Goal: Information Seeking & Learning: Check status

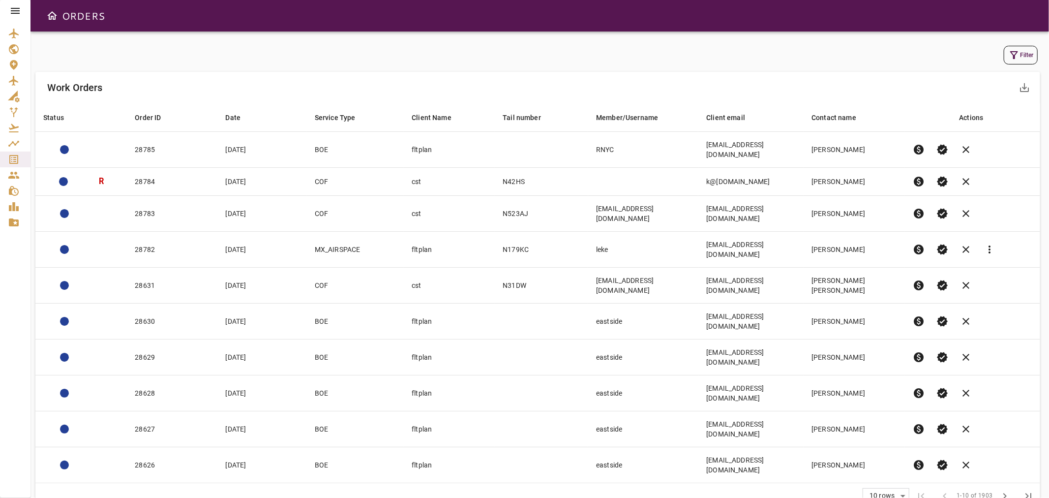
drag, startPoint x: 1177, startPoint y: 0, endPoint x: 663, endPoint y: 66, distance: 518.0
click at [663, 66] on div "Filter" at bounding box center [537, 55] width 1005 height 24
click at [1025, 52] on button "Filter" at bounding box center [1021, 55] width 34 height 19
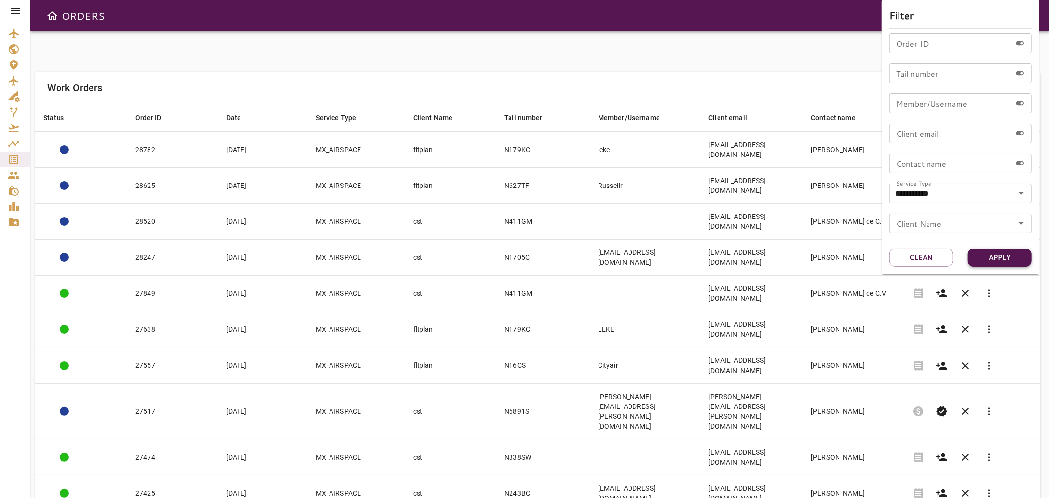
click at [991, 262] on button "Apply" at bounding box center [1000, 257] width 64 height 18
click at [457, 25] on div at bounding box center [524, 249] width 1049 height 498
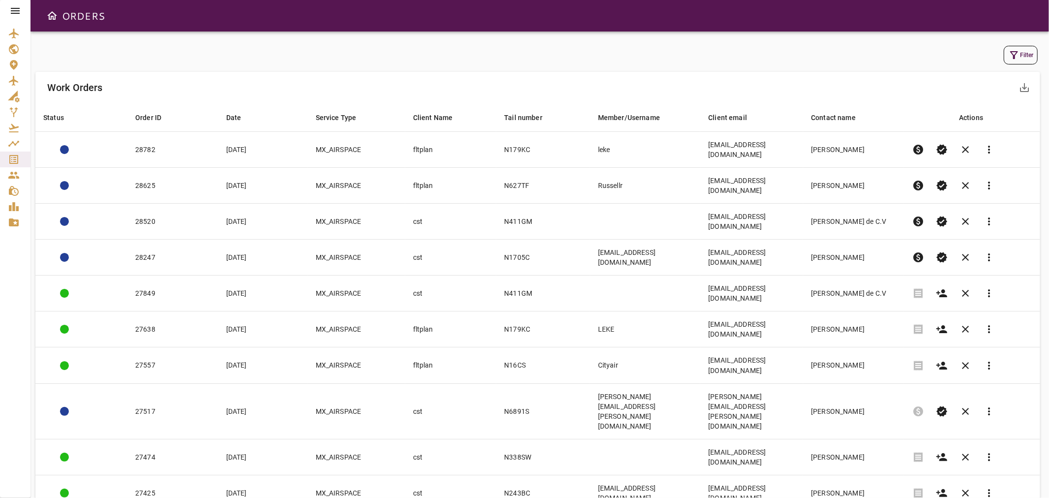
click at [1014, 46] on button "Filter" at bounding box center [1021, 55] width 34 height 19
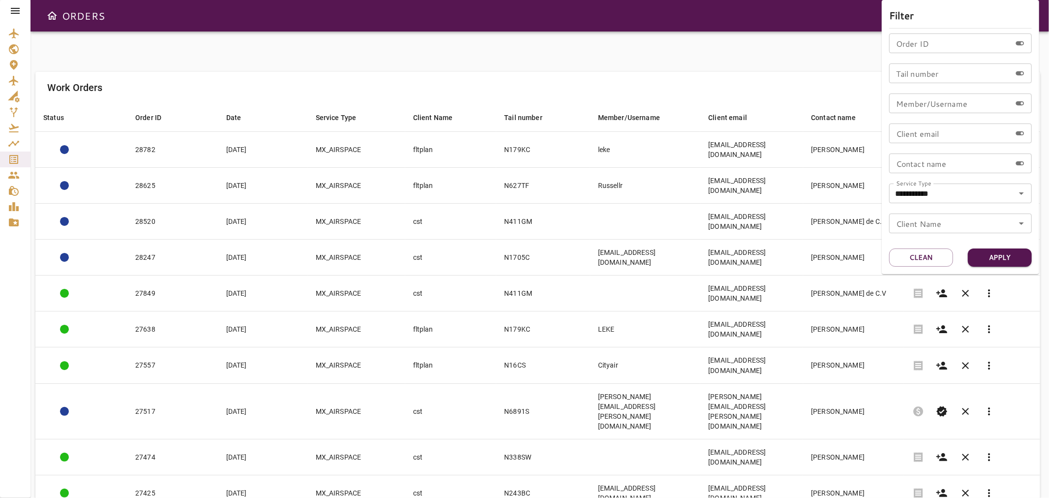
click at [923, 68] on div "Tail number Tail number" at bounding box center [960, 73] width 143 height 20
type input "*****"
click at [1021, 252] on button "Apply" at bounding box center [1000, 257] width 64 height 18
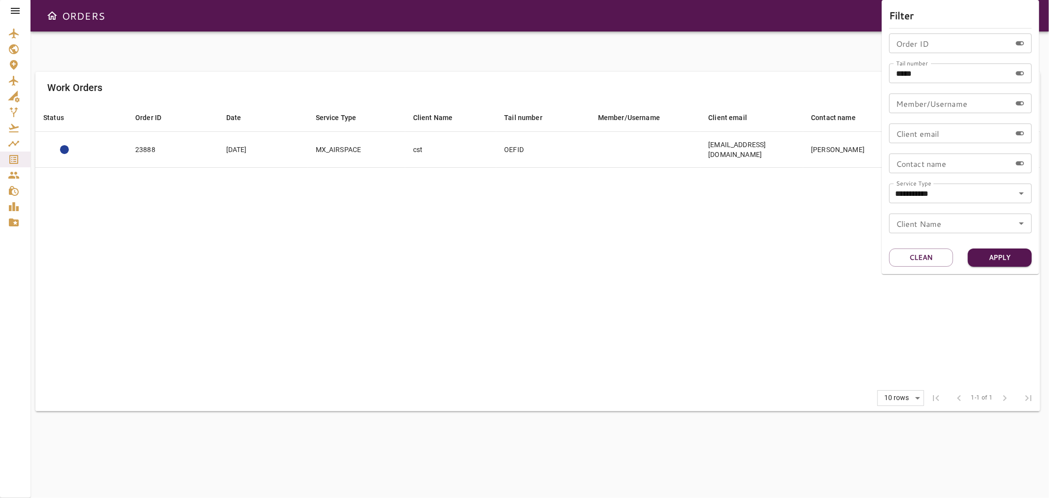
click at [582, 218] on div at bounding box center [524, 249] width 1049 height 498
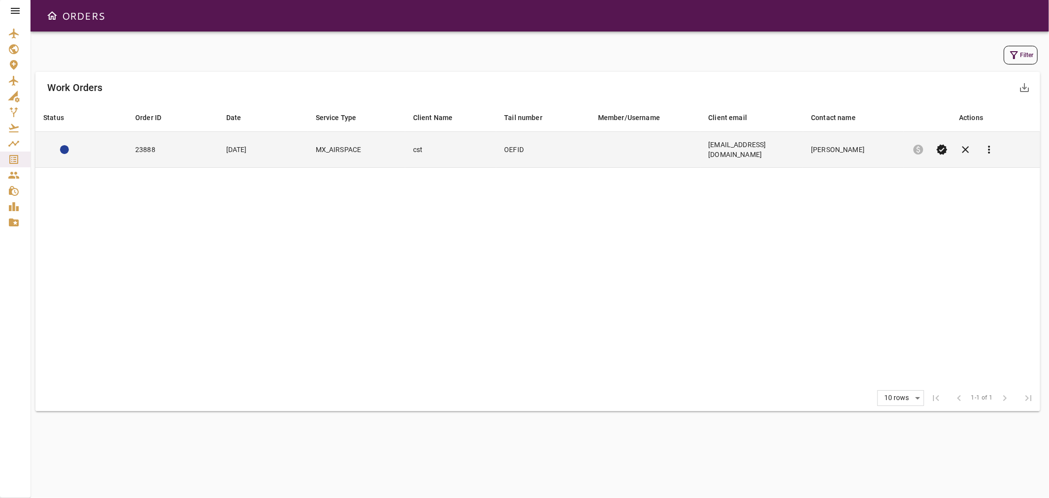
click at [380, 147] on td "MX_AIRSPACE" at bounding box center [356, 150] width 97 height 36
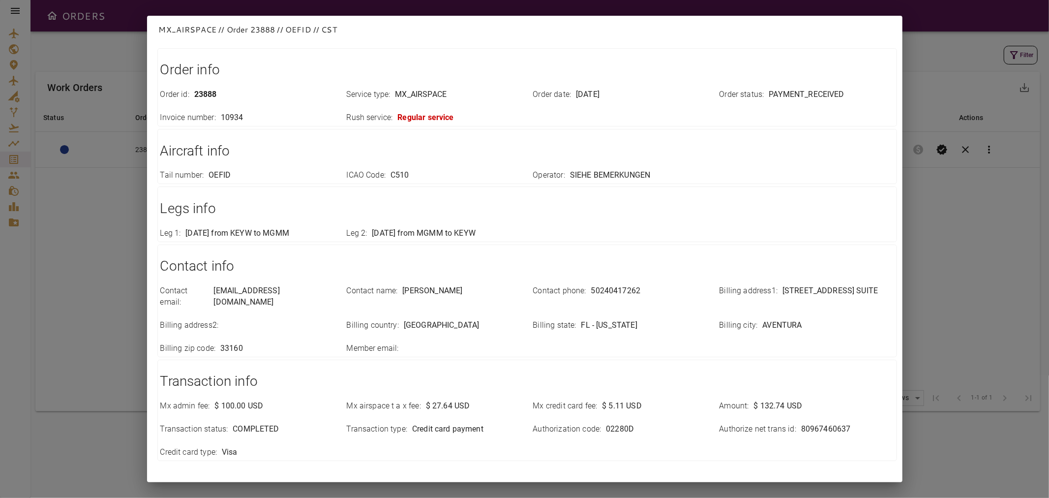
scroll to position [90, 0]
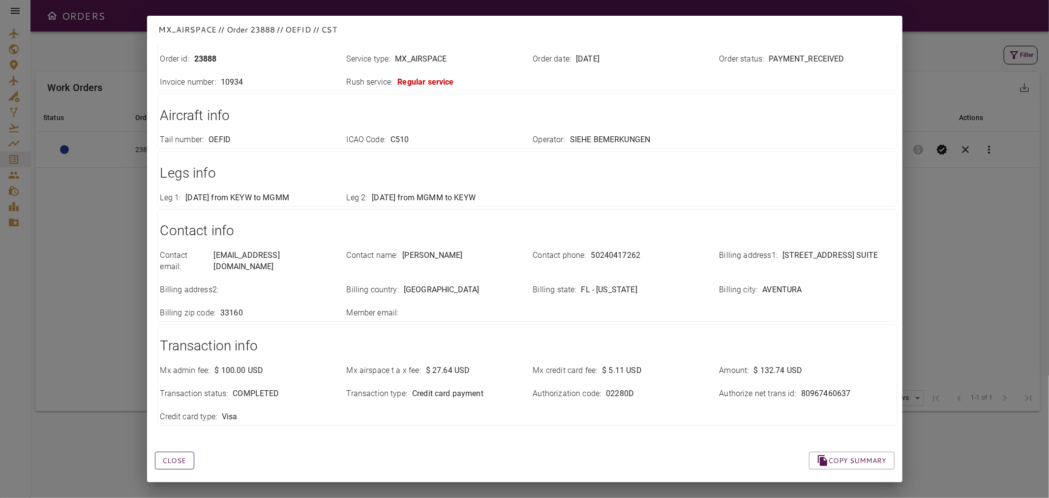
click at [171, 451] on button "Close" at bounding box center [174, 460] width 39 height 18
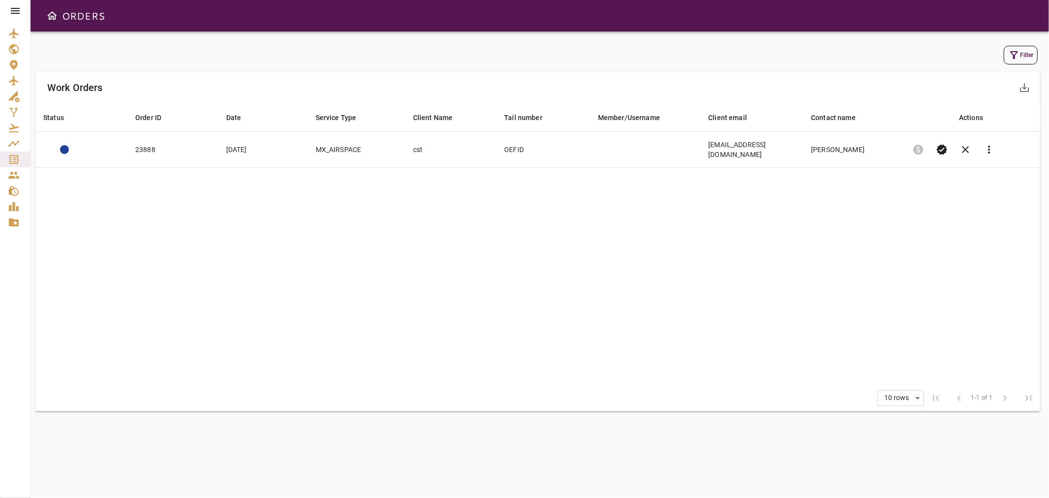
click at [1023, 56] on button "Filter" at bounding box center [1021, 55] width 34 height 19
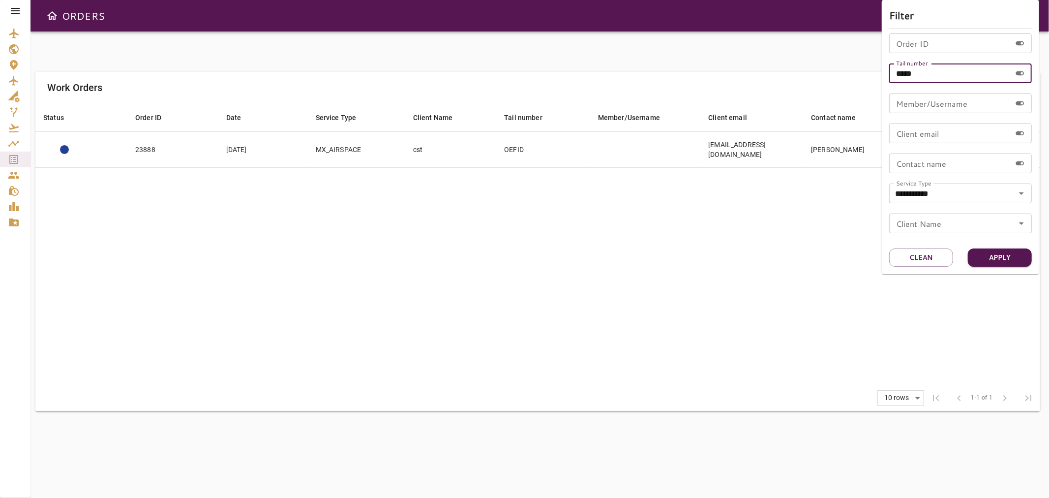
drag, startPoint x: 927, startPoint y: 75, endPoint x: 774, endPoint y: 75, distance: 153.4
click at [774, 75] on div "**********" at bounding box center [524, 249] width 1049 height 498
type input "******"
click at [992, 257] on button "Apply" at bounding box center [1000, 257] width 64 height 18
click at [394, 220] on div at bounding box center [524, 249] width 1049 height 498
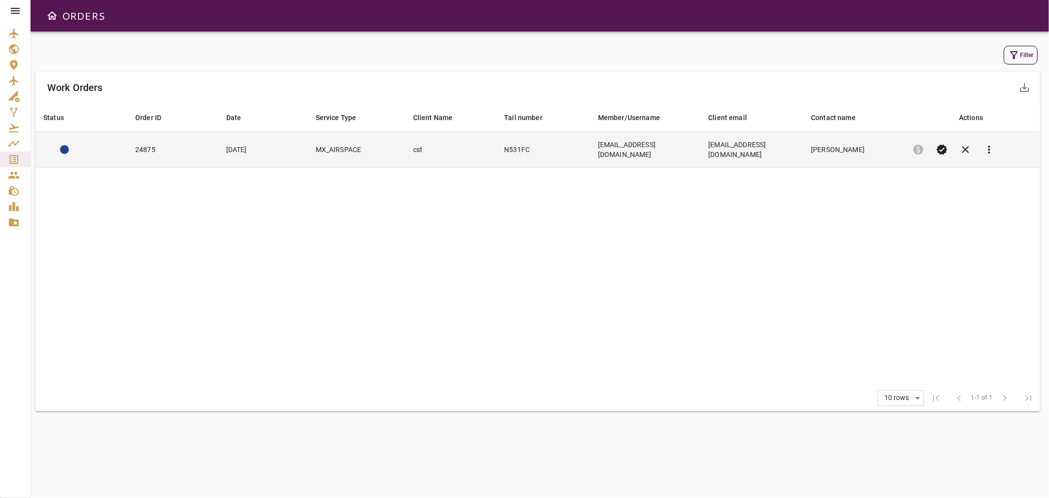
click at [491, 149] on td "cst" at bounding box center [450, 150] width 91 height 36
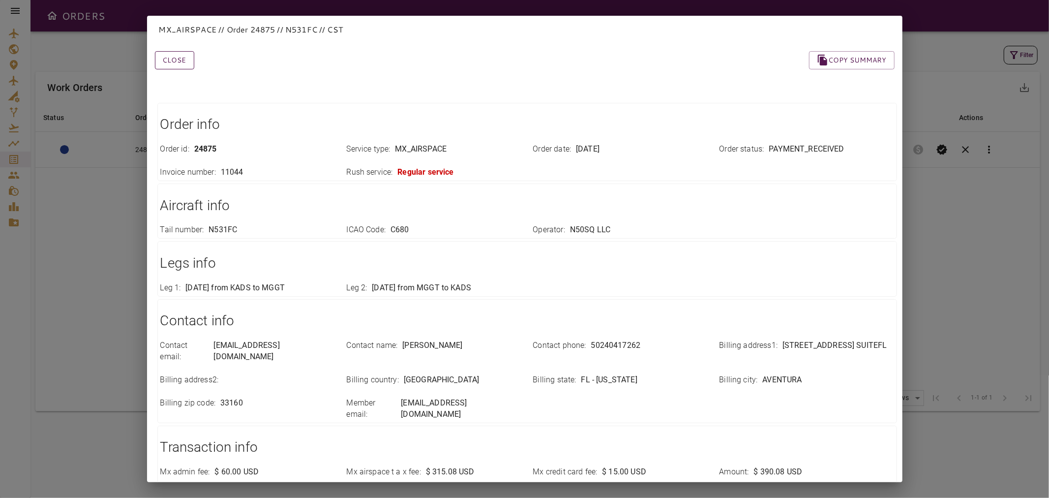
drag, startPoint x: 178, startPoint y: 61, endPoint x: 185, endPoint y: 66, distance: 8.6
click at [178, 61] on button "Close" at bounding box center [174, 60] width 39 height 18
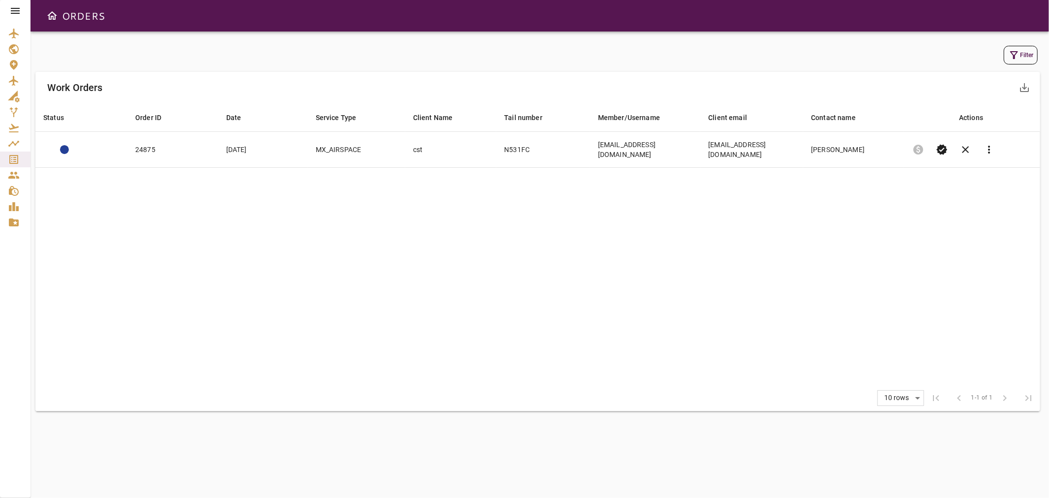
click at [1023, 60] on button "Filter" at bounding box center [1021, 55] width 34 height 19
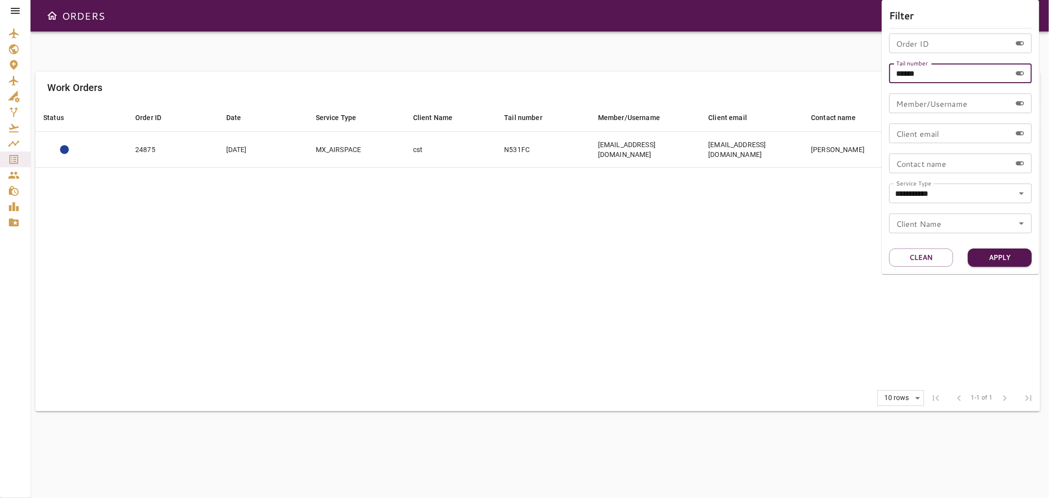
drag, startPoint x: 901, startPoint y: 74, endPoint x: 1021, endPoint y: 75, distance: 120.0
click at [1020, 74] on div "****** Tail number" at bounding box center [960, 73] width 143 height 20
type input "******"
click at [1002, 251] on button "Apply" at bounding box center [1000, 257] width 64 height 18
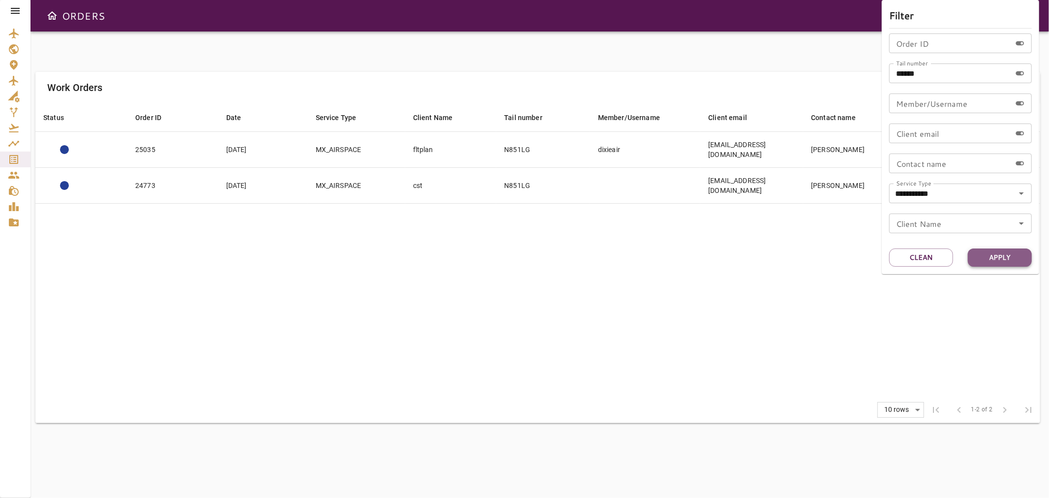
click at [1002, 251] on button "Apply" at bounding box center [1000, 257] width 64 height 18
click at [627, 292] on div at bounding box center [524, 249] width 1049 height 498
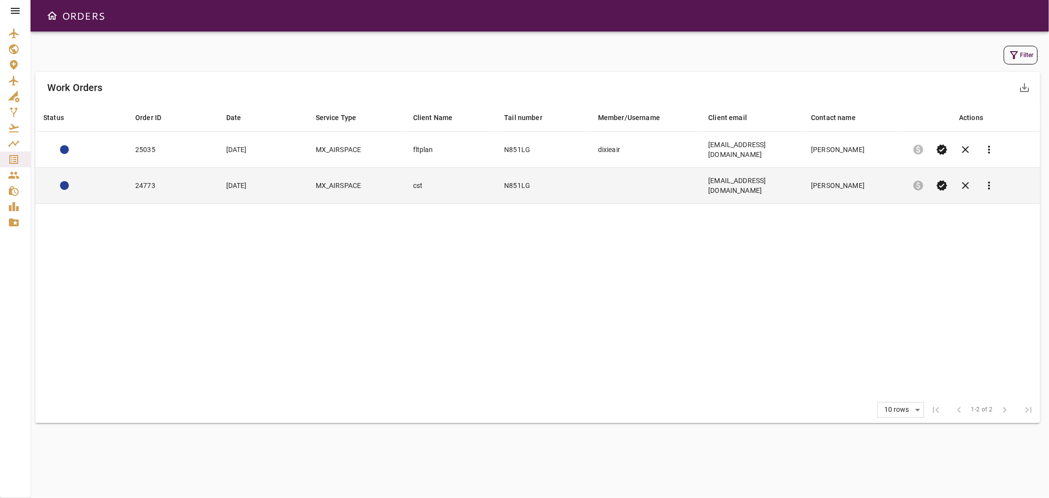
click at [547, 171] on td "N851LG" at bounding box center [543, 186] width 94 height 36
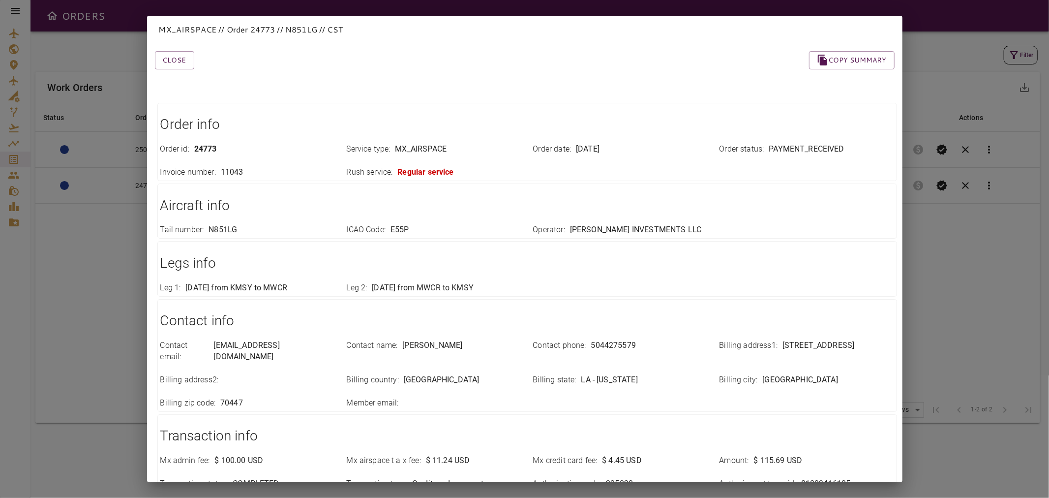
click at [84, 274] on div "MX_AIRSPACE // Order 24773 // N851LG // CST Close Copy summary Order info Order…" at bounding box center [524, 249] width 1049 height 498
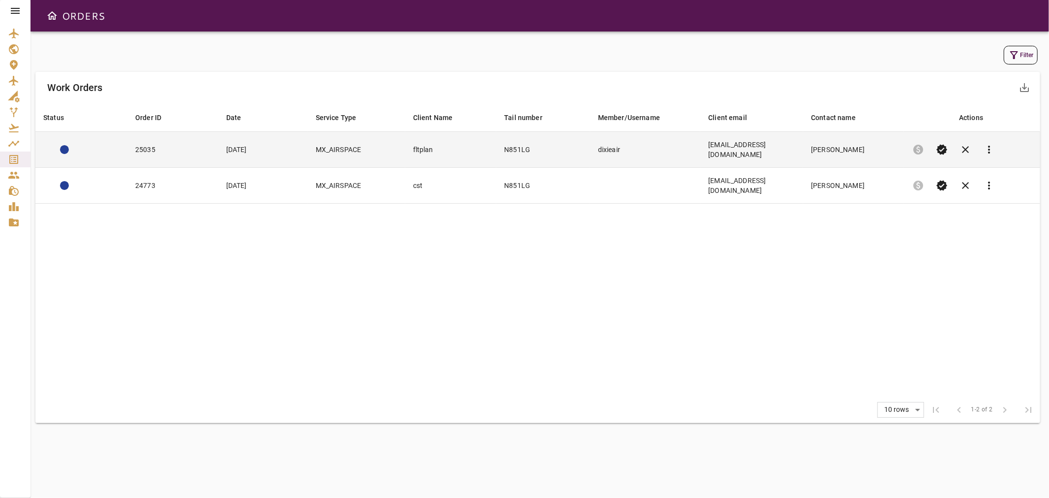
click at [278, 149] on td "Apr 30, 2025" at bounding box center [263, 150] width 90 height 36
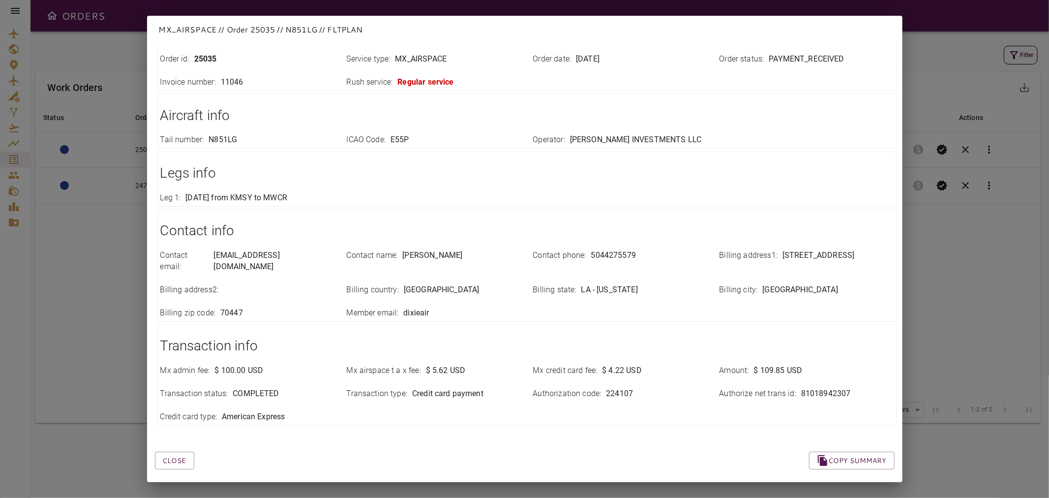
scroll to position [0, 0]
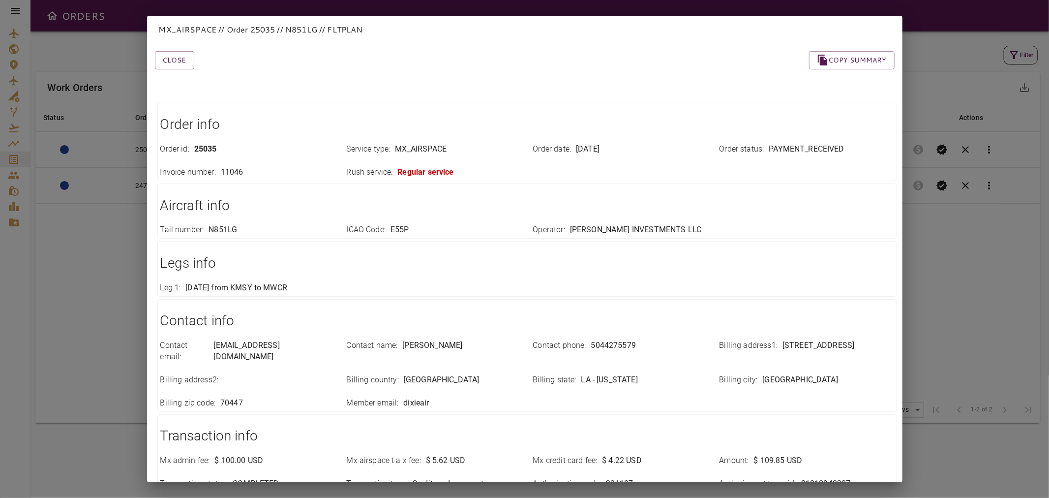
click at [69, 230] on div "MX_AIRSPACE // Order 25035 // N851LG // FLTPLAN Close Copy summary Order info O…" at bounding box center [524, 249] width 1049 height 498
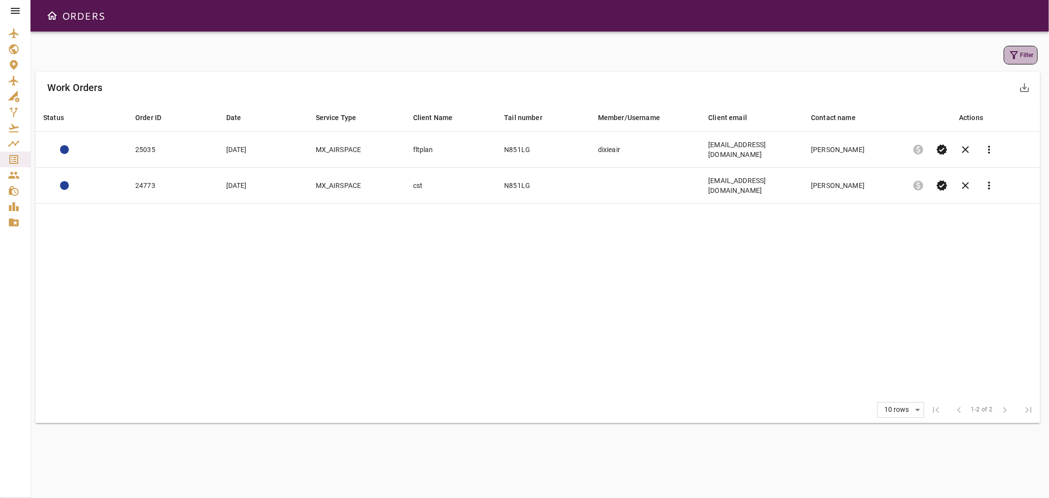
click at [1018, 54] on icon "button" at bounding box center [1014, 55] width 12 height 12
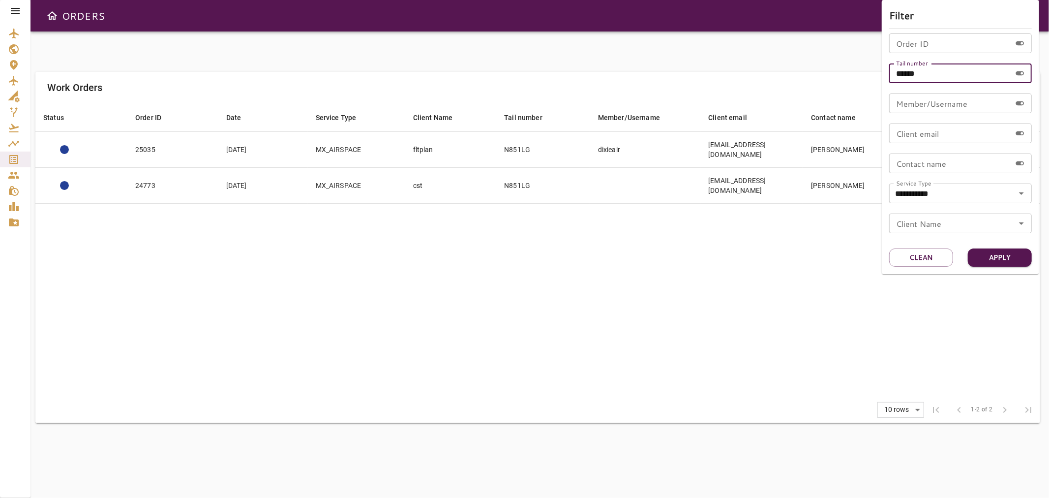
drag, startPoint x: 902, startPoint y: 72, endPoint x: 1012, endPoint y: 60, distance: 109.9
click at [1012, 60] on div "**********" at bounding box center [960, 137] width 143 height 208
type input "******"
drag, startPoint x: 994, startPoint y: 263, endPoint x: 999, endPoint y: 257, distance: 8.0
click at [995, 262] on button "Apply" at bounding box center [1000, 257] width 64 height 18
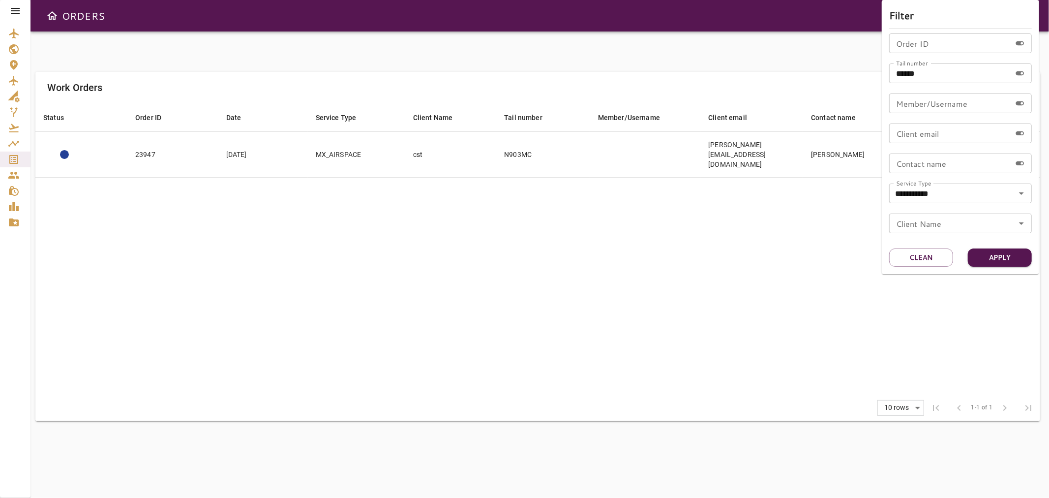
click at [387, 136] on div at bounding box center [524, 249] width 1049 height 498
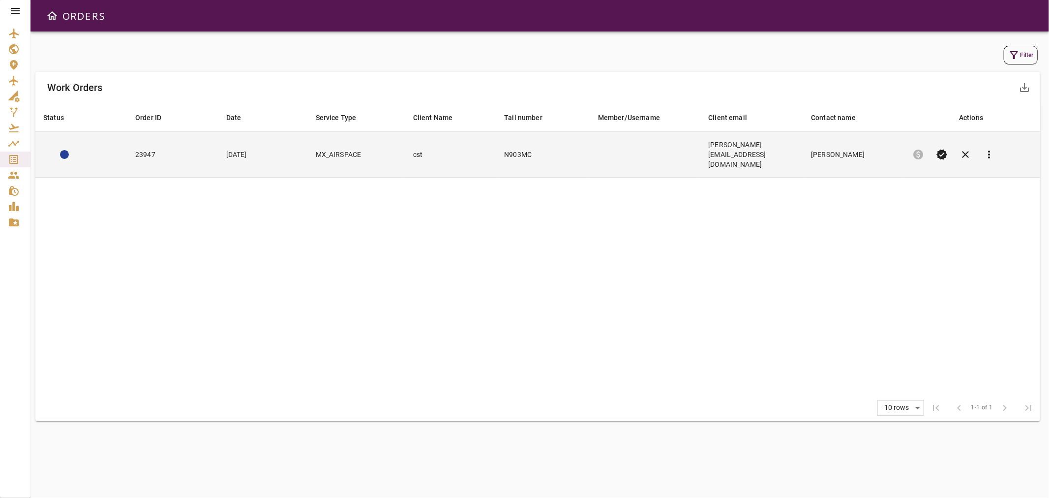
click at [405, 145] on td "cst" at bounding box center [450, 155] width 91 height 46
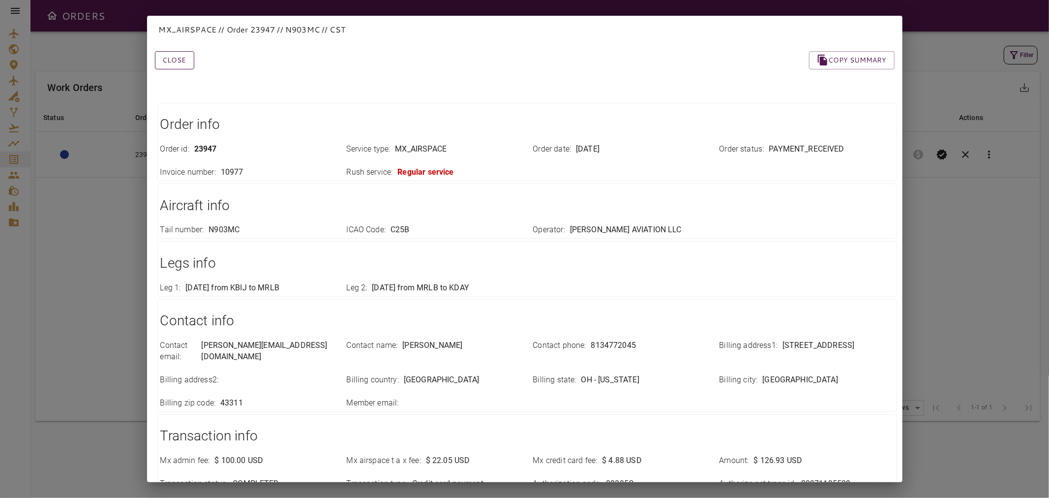
drag, startPoint x: 182, startPoint y: 62, endPoint x: 176, endPoint y: 92, distance: 30.7
click at [182, 62] on button "Close" at bounding box center [174, 60] width 39 height 18
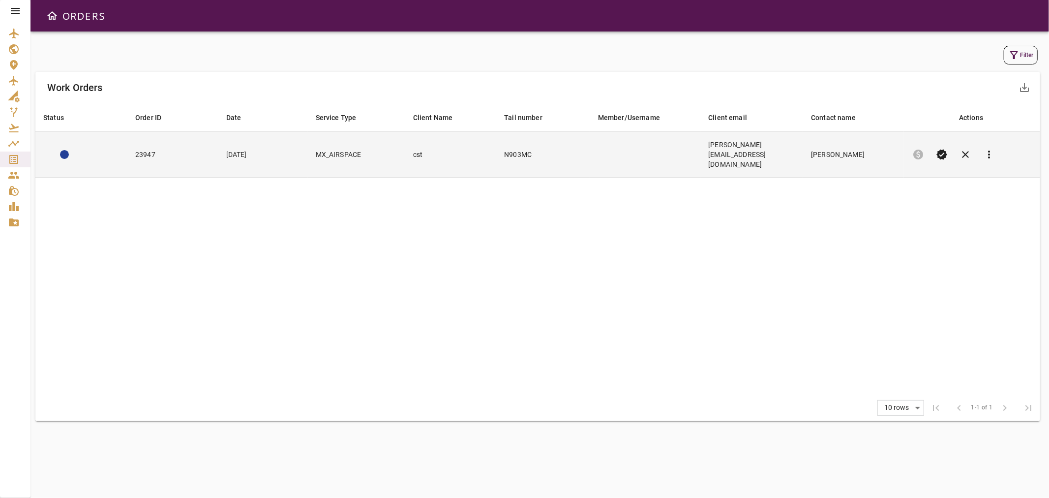
click at [218, 144] on td "Apr 02, 2025" at bounding box center [263, 155] width 90 height 46
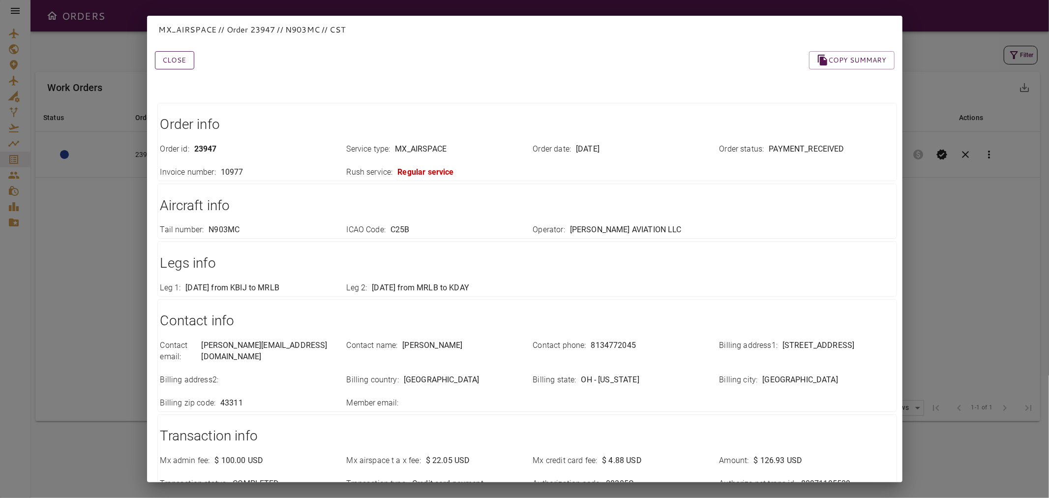
click at [171, 65] on button "Close" at bounding box center [174, 60] width 39 height 18
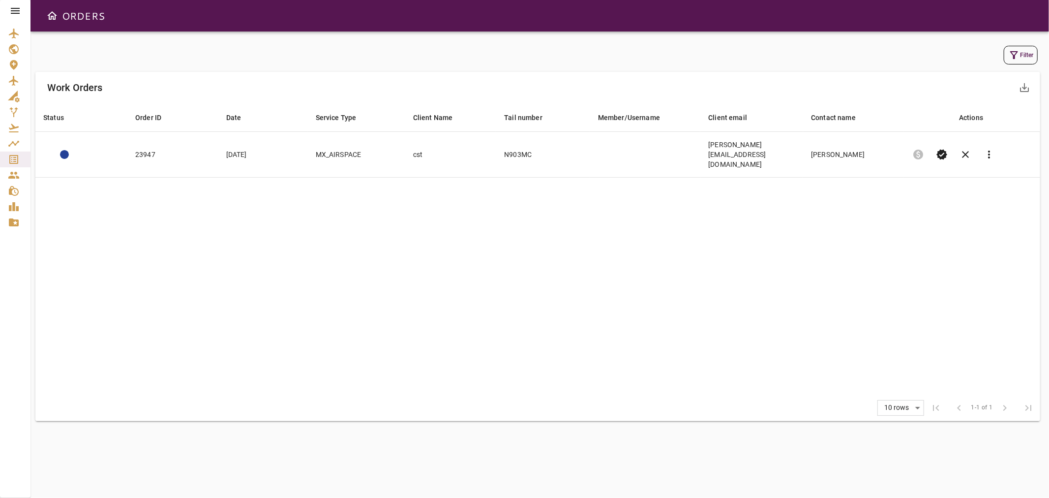
click at [1021, 57] on button "Filter" at bounding box center [1021, 55] width 34 height 19
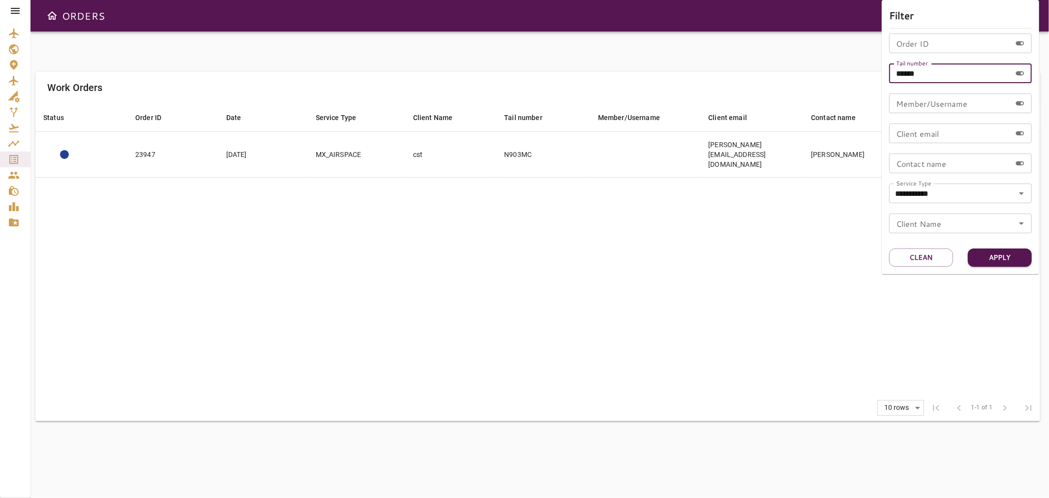
drag, startPoint x: 903, startPoint y: 74, endPoint x: 987, endPoint y: 69, distance: 84.3
click at [986, 69] on input "******" at bounding box center [950, 73] width 122 height 20
type input "******"
click at [989, 249] on button "Apply" at bounding box center [1000, 257] width 64 height 18
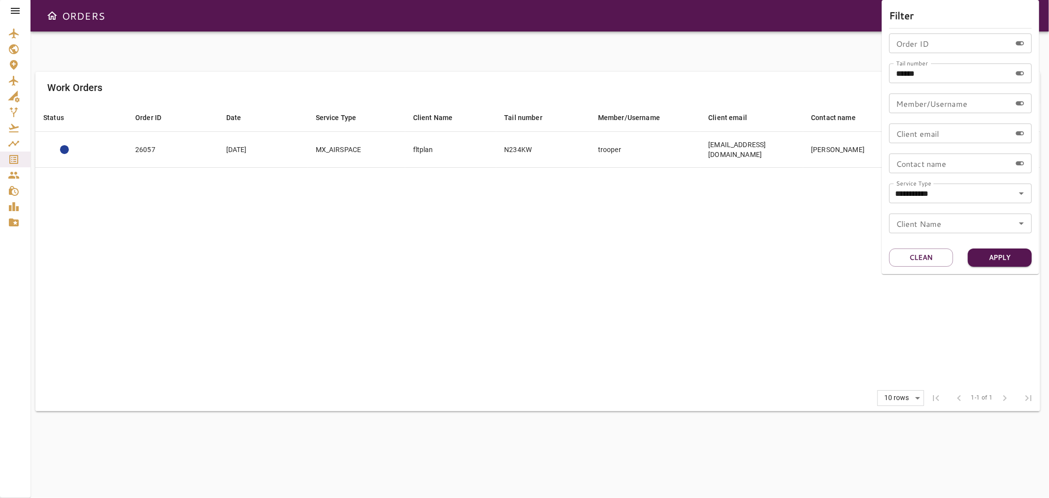
click at [629, 256] on div at bounding box center [524, 249] width 1049 height 498
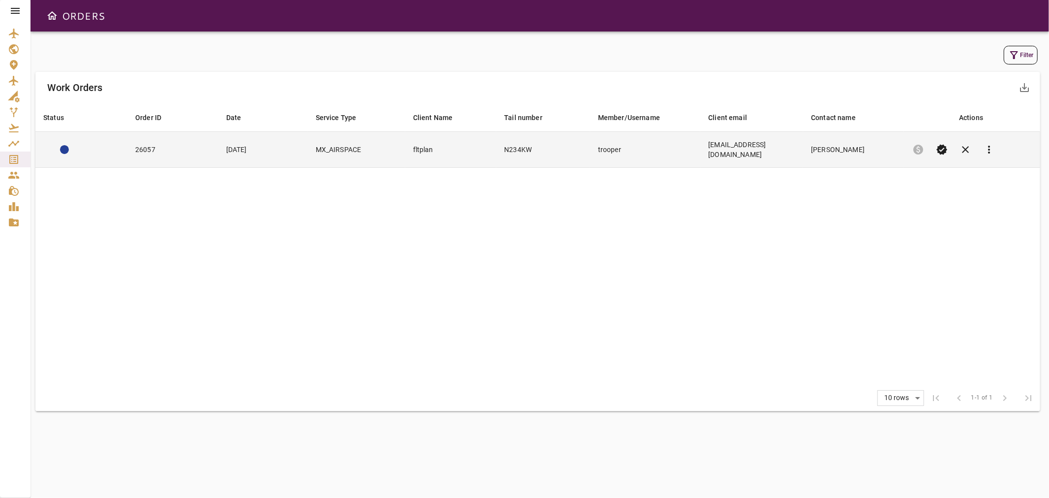
click at [679, 147] on td "trooper" at bounding box center [645, 150] width 110 height 36
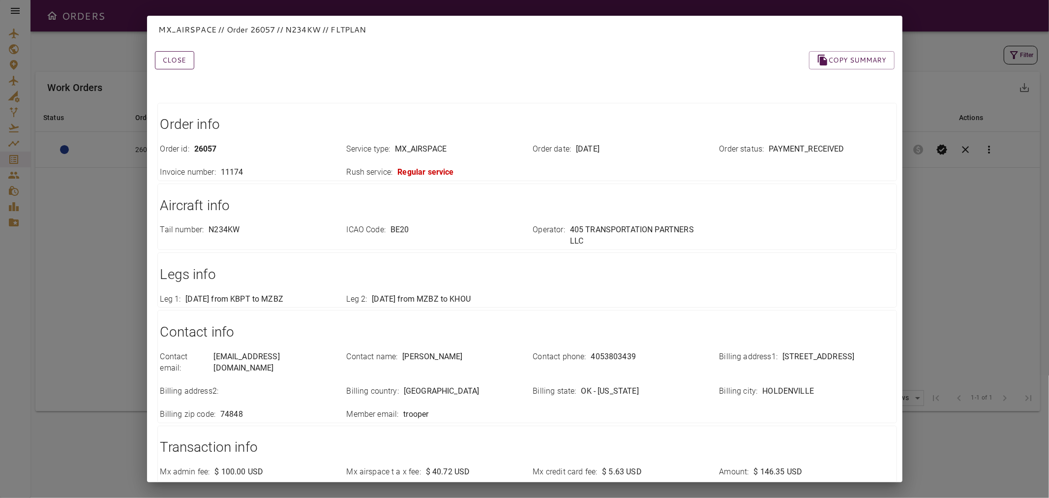
click at [175, 55] on button "Close" at bounding box center [174, 60] width 39 height 18
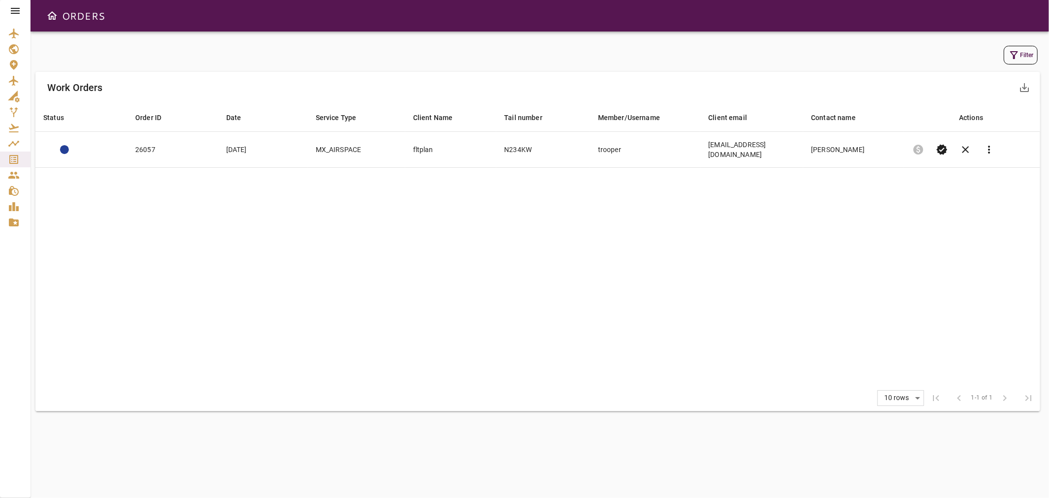
click at [1016, 57] on icon "button" at bounding box center [1014, 55] width 12 height 12
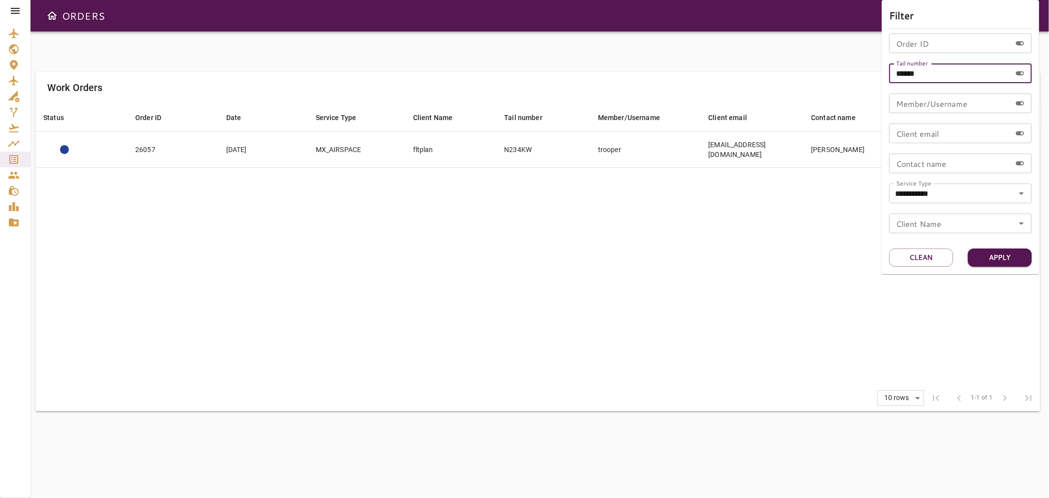
drag, startPoint x: 902, startPoint y: 74, endPoint x: 981, endPoint y: 74, distance: 79.2
click at [981, 74] on input "******" at bounding box center [950, 73] width 122 height 20
type input "******"
click at [1002, 251] on button "Apply" at bounding box center [1000, 257] width 64 height 18
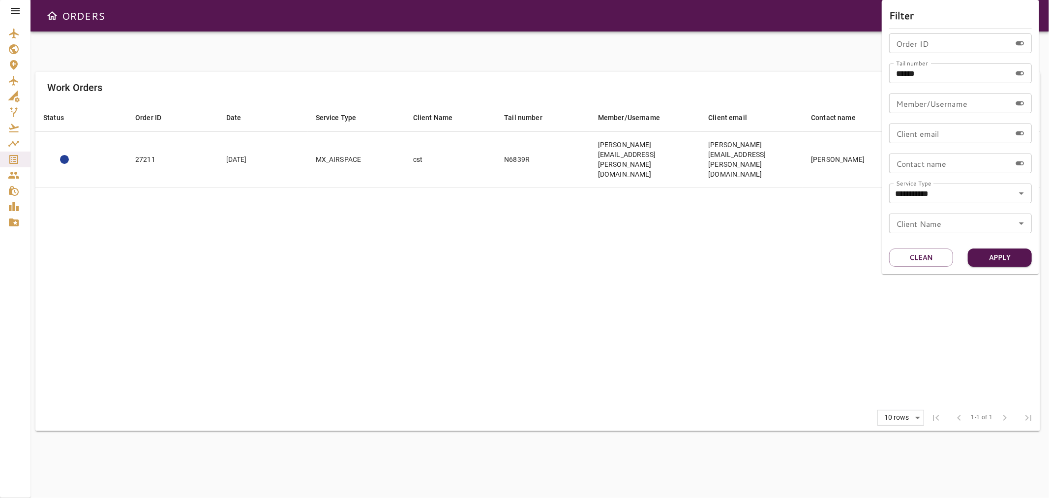
click at [543, 241] on div at bounding box center [524, 249] width 1049 height 498
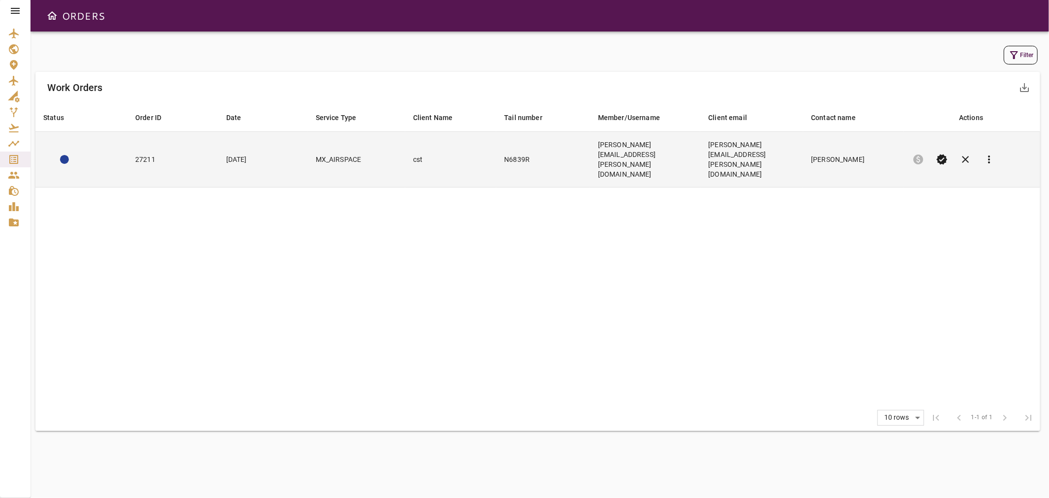
click at [456, 140] on td "cst" at bounding box center [450, 160] width 91 height 56
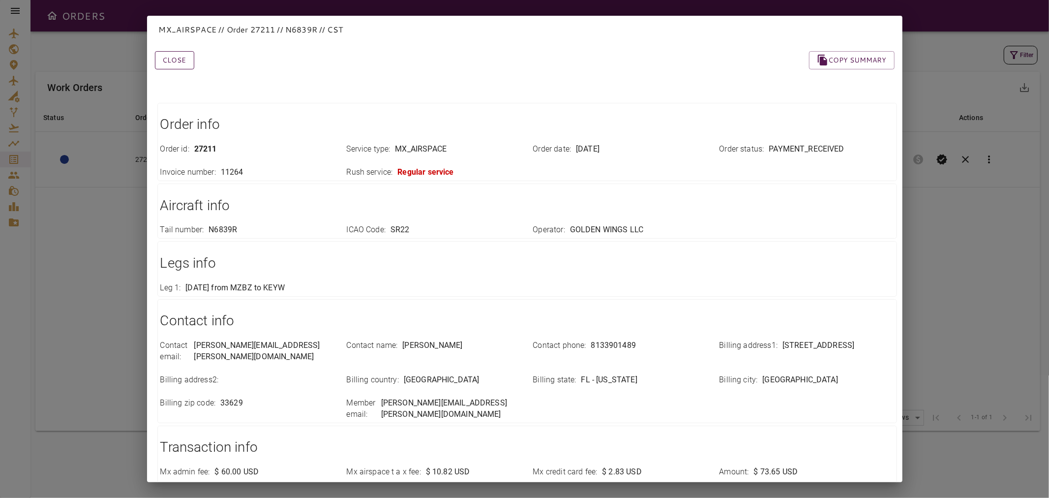
drag, startPoint x: 172, startPoint y: 53, endPoint x: 181, endPoint y: 64, distance: 14.0
click at [172, 53] on button "Close" at bounding box center [174, 60] width 39 height 18
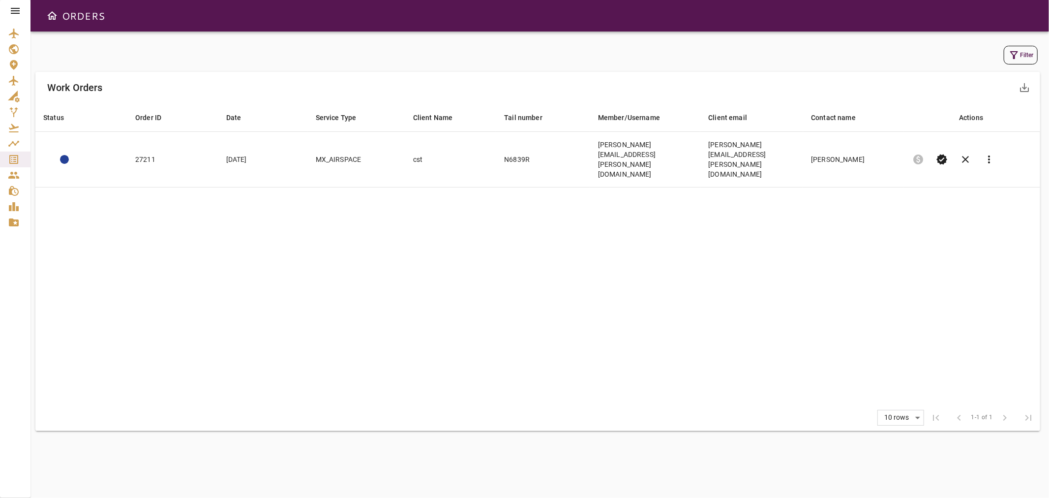
click at [1021, 58] on button "Filter" at bounding box center [1021, 55] width 34 height 19
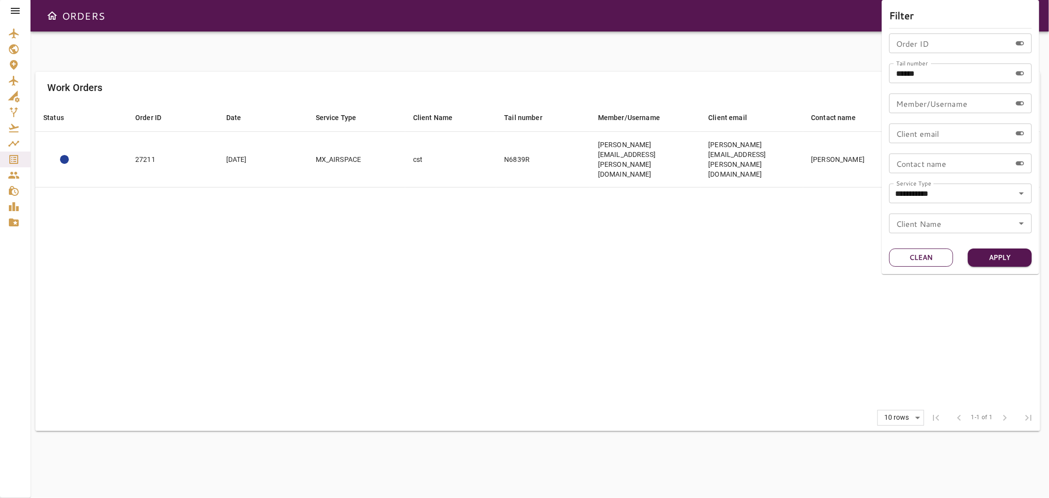
click at [929, 253] on button "Clean" at bounding box center [921, 257] width 64 height 18
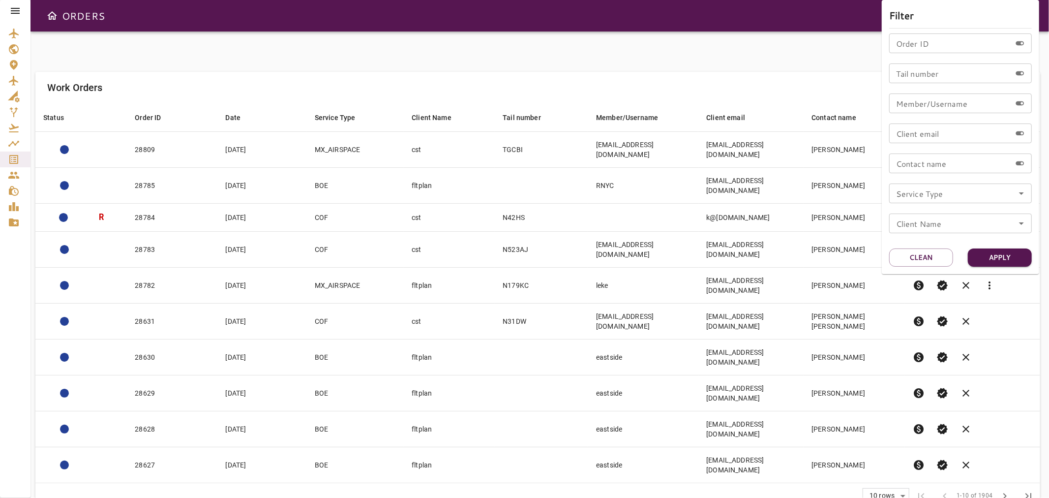
click at [352, 61] on div at bounding box center [524, 249] width 1049 height 498
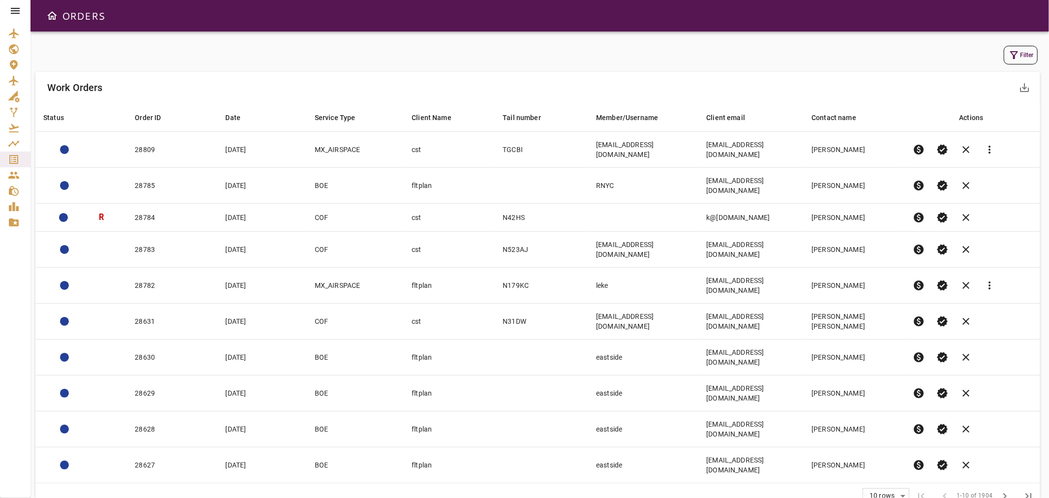
click at [1021, 52] on button "Filter" at bounding box center [1021, 55] width 34 height 19
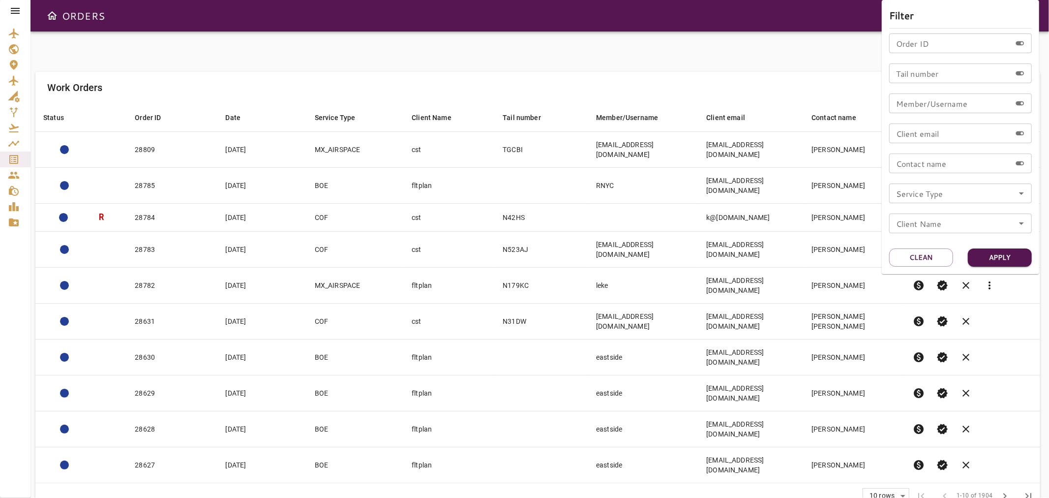
click at [1021, 190] on icon "Open" at bounding box center [1022, 193] width 12 height 12
click at [940, 256] on li "MX_AIRSPACE" at bounding box center [960, 257] width 143 height 18
type input "**********"
click at [1005, 258] on button "Apply" at bounding box center [1000, 257] width 64 height 18
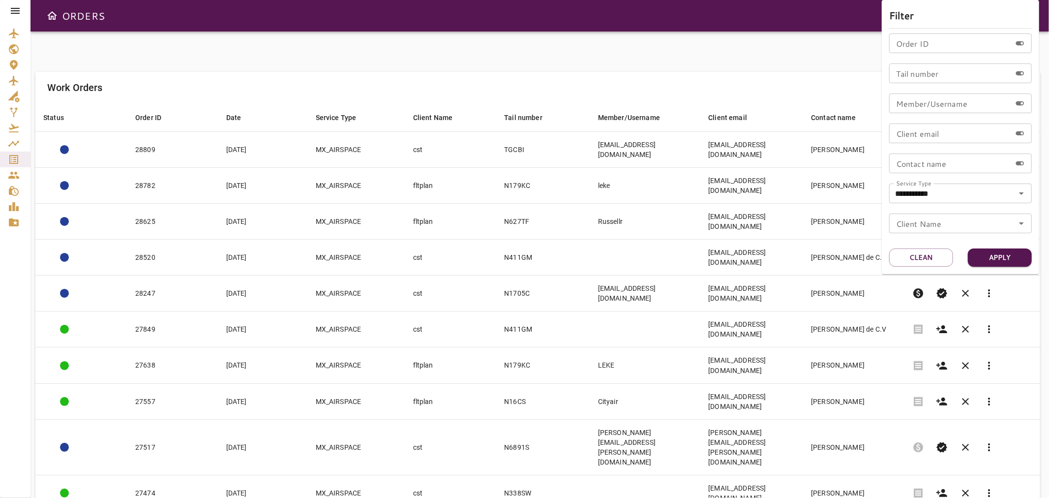
click at [539, 53] on div at bounding box center [524, 249] width 1049 height 498
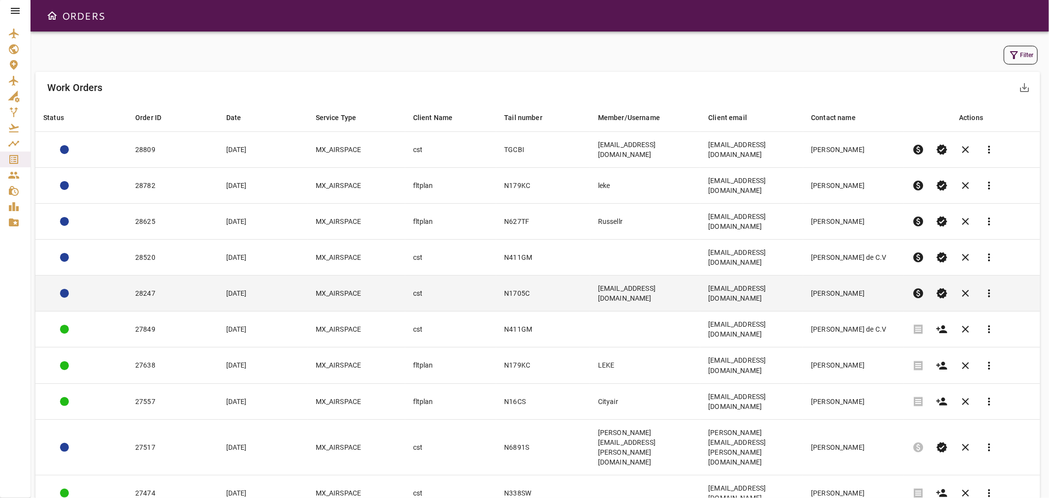
click at [527, 275] on td "N1705C" at bounding box center [543, 293] width 94 height 36
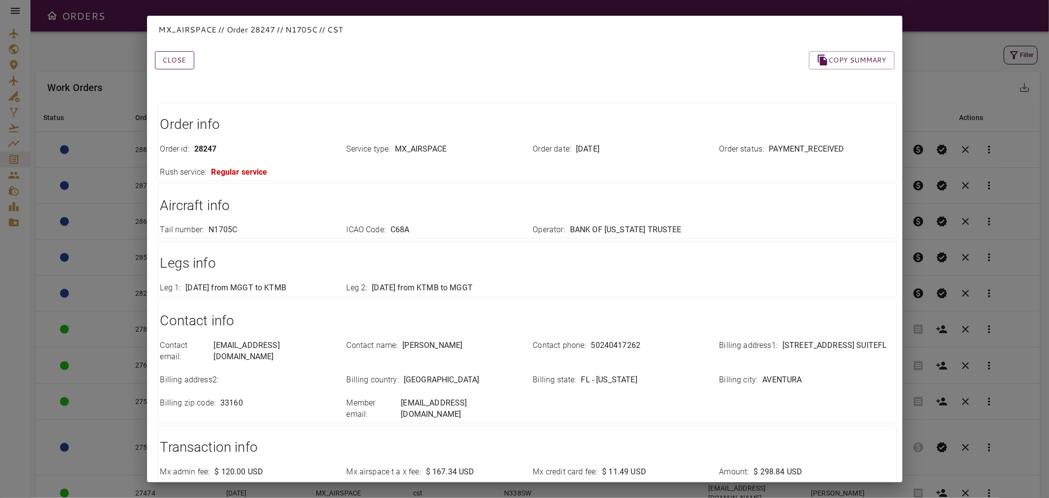
click at [183, 67] on button "Close" at bounding box center [174, 60] width 39 height 18
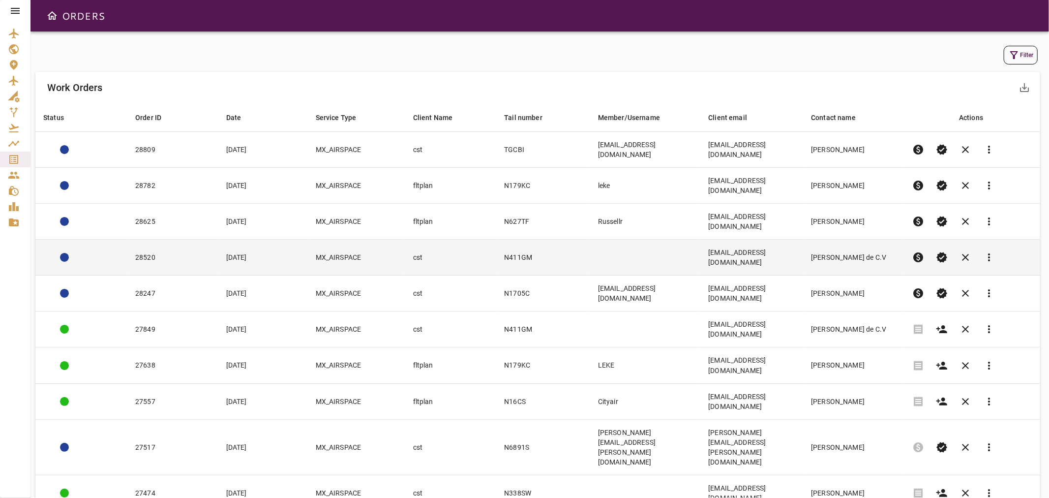
click at [824, 239] on td "[PERSON_NAME] de C.V" at bounding box center [853, 257] width 101 height 36
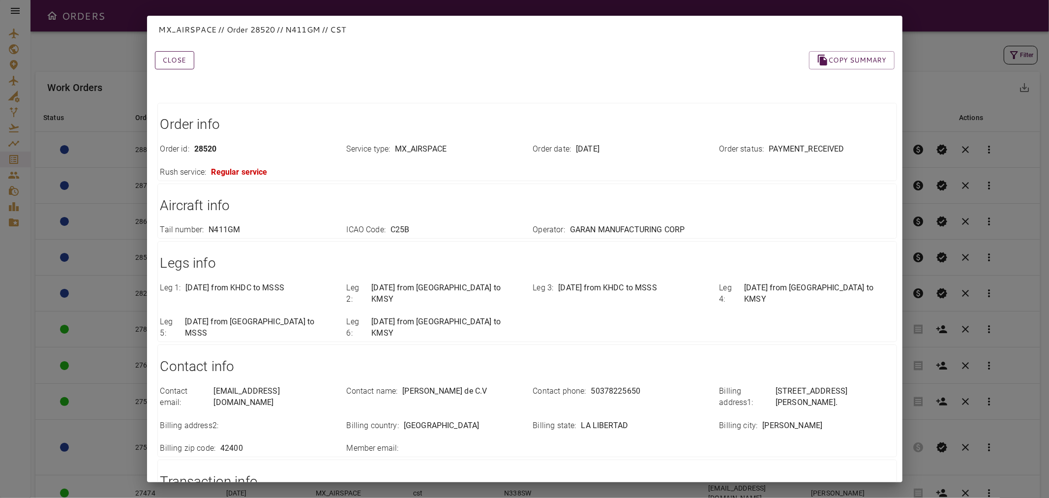
click at [185, 61] on button "Close" at bounding box center [174, 60] width 39 height 18
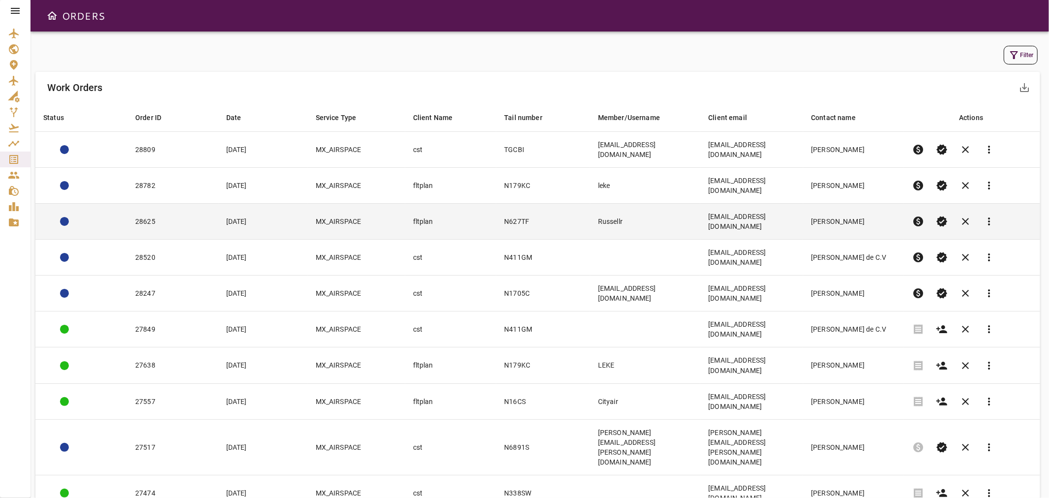
click at [879, 204] on td "[PERSON_NAME]" at bounding box center [853, 222] width 101 height 36
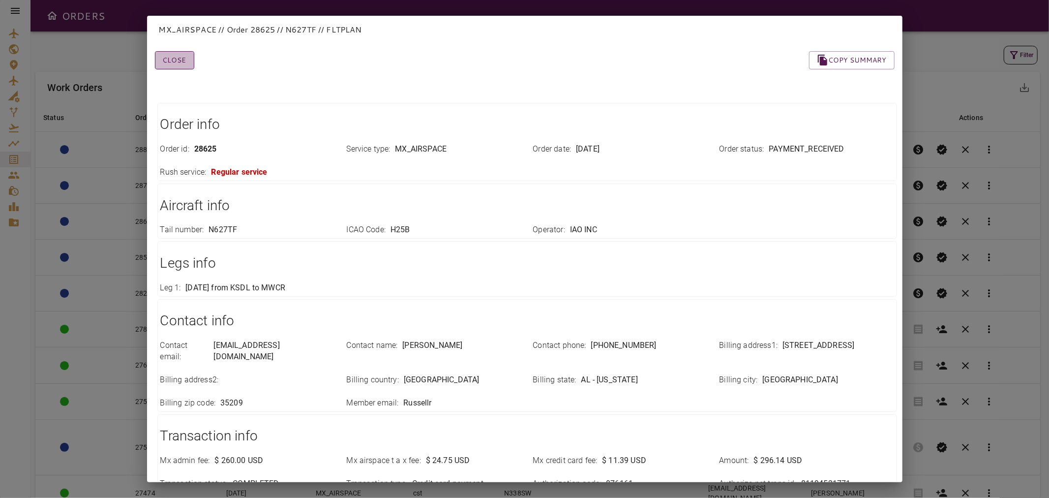
click at [179, 62] on button "Close" at bounding box center [174, 60] width 39 height 18
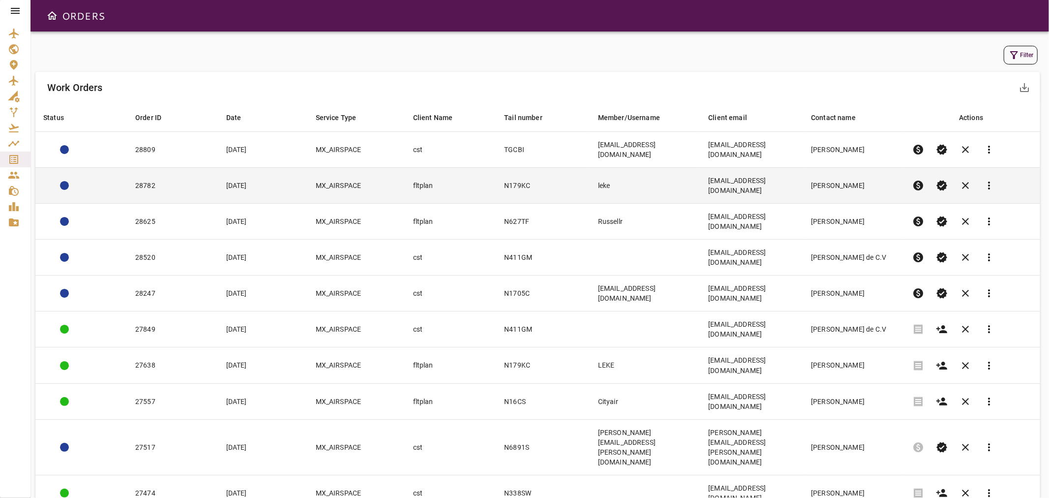
click at [854, 174] on td "[PERSON_NAME]" at bounding box center [853, 186] width 101 height 36
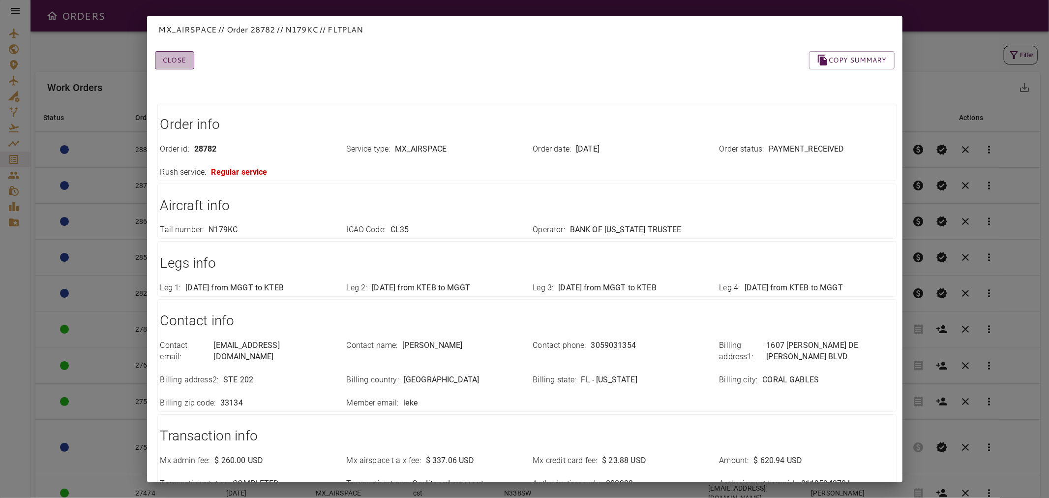
click at [165, 53] on button "Close" at bounding box center [174, 60] width 39 height 18
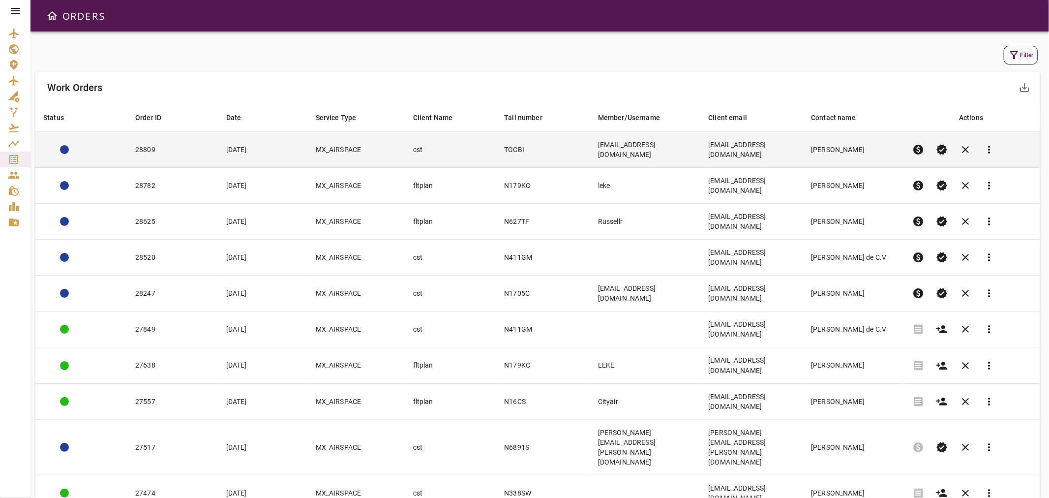
click at [623, 138] on td "[EMAIL_ADDRESS][DOMAIN_NAME]" at bounding box center [645, 150] width 110 height 36
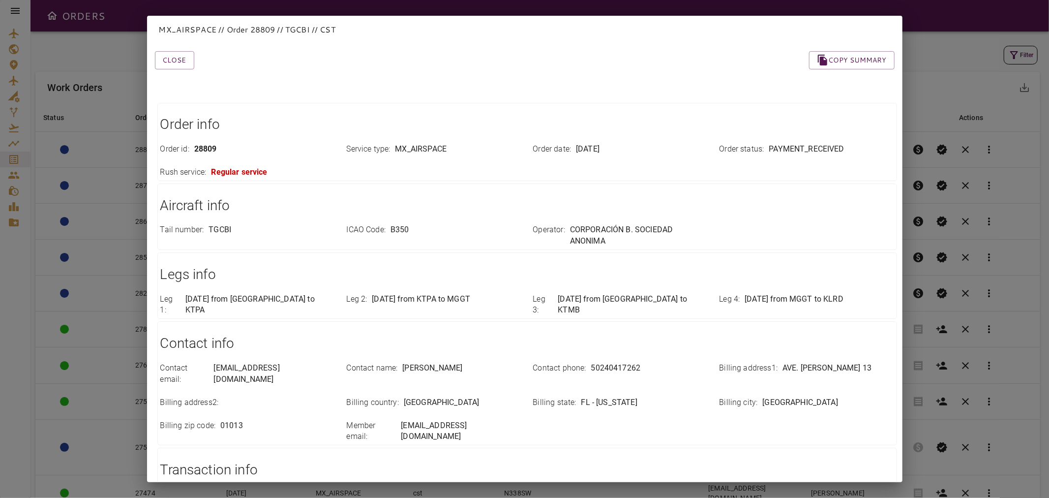
click at [208, 60] on div "Close Copy summary" at bounding box center [512, 49] width 763 height 42
click at [157, 55] on button "Close" at bounding box center [174, 60] width 39 height 18
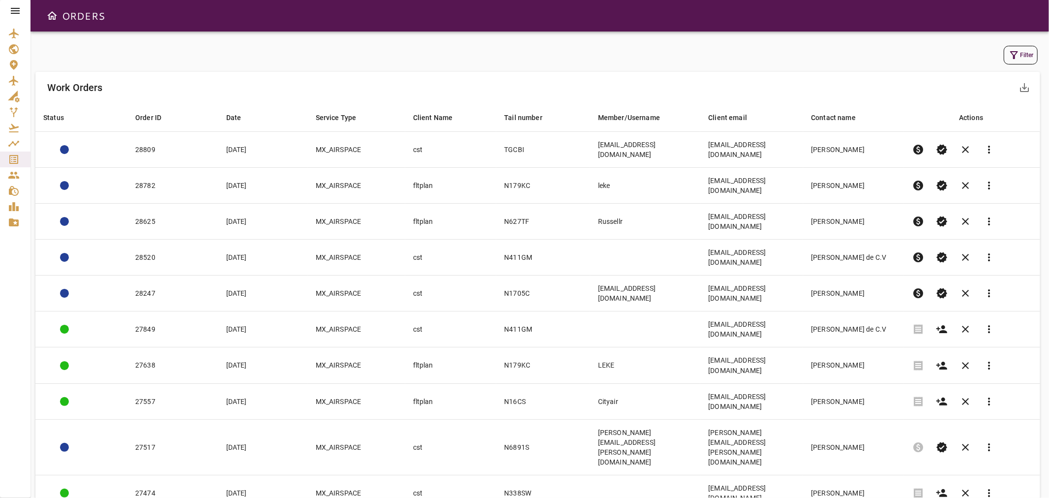
click at [1014, 58] on icon "button" at bounding box center [1014, 55] width 8 height 8
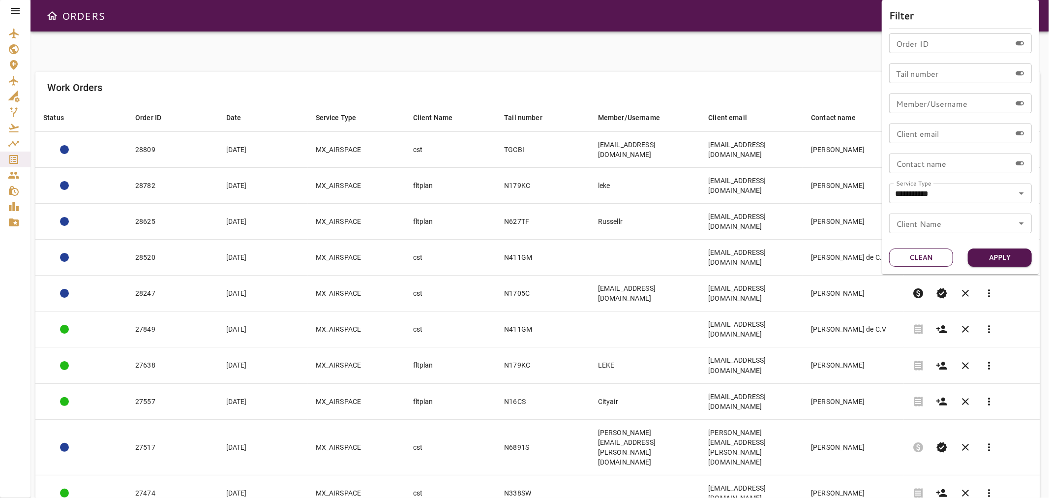
click at [926, 255] on button "Clean" at bounding box center [921, 257] width 64 height 18
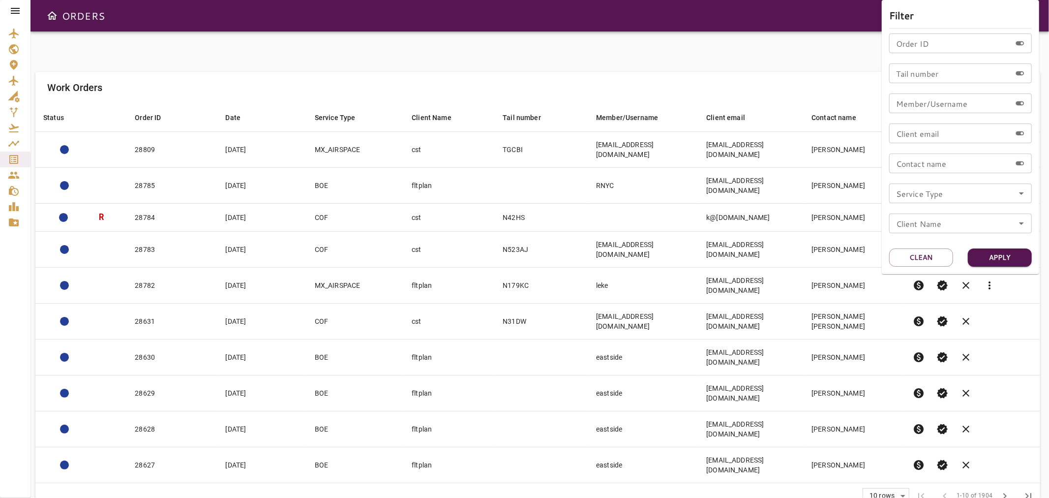
click at [314, 48] on div at bounding box center [524, 249] width 1049 height 498
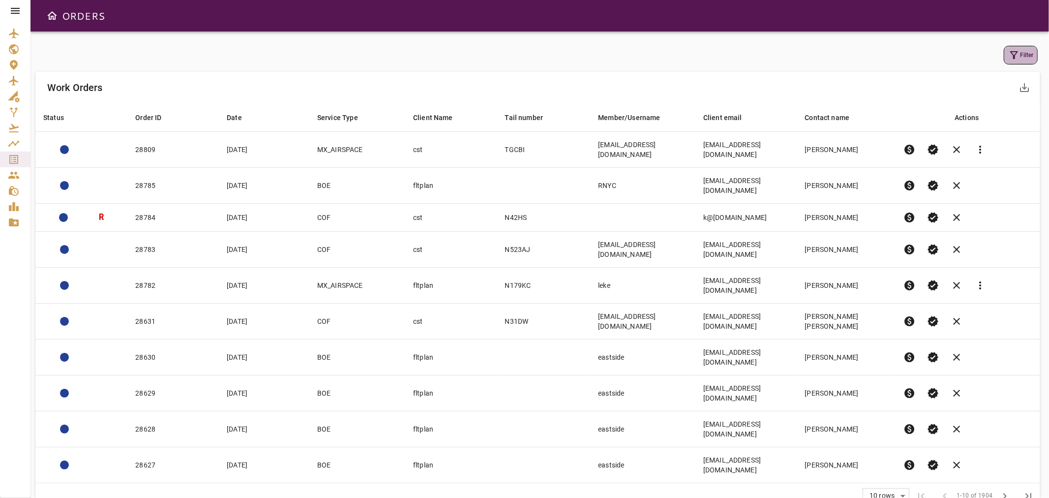
click at [1009, 50] on icon "button" at bounding box center [1014, 55] width 12 height 12
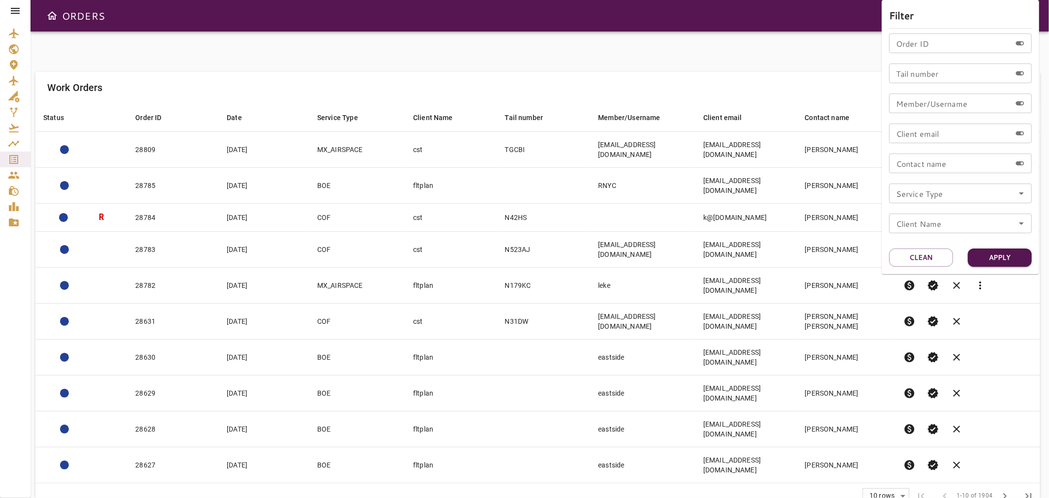
click at [1025, 193] on icon "Open" at bounding box center [1022, 193] width 12 height 12
click at [929, 258] on li "MX_AIRSPACE" at bounding box center [960, 257] width 143 height 18
type input "**********"
click at [994, 249] on button "Apply" at bounding box center [1000, 257] width 64 height 18
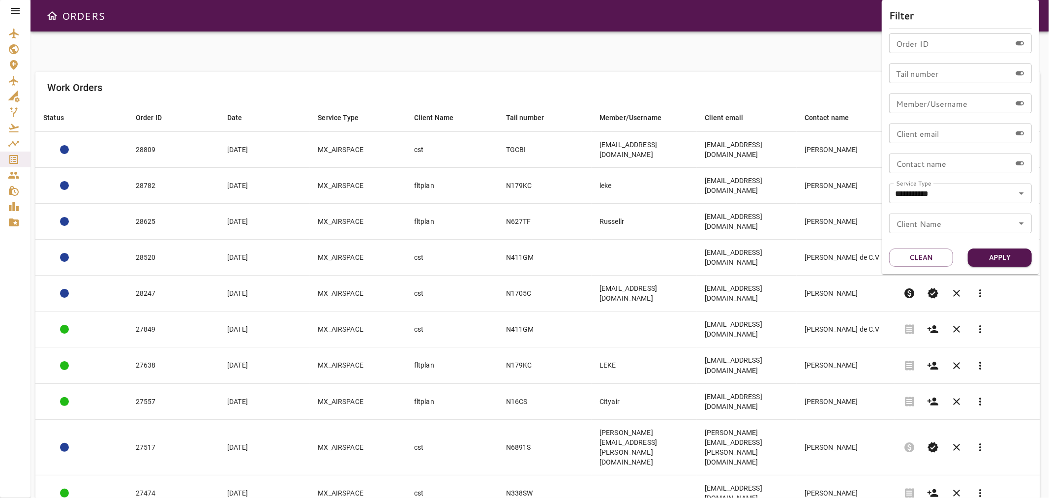
click at [363, 53] on div at bounding box center [524, 249] width 1049 height 498
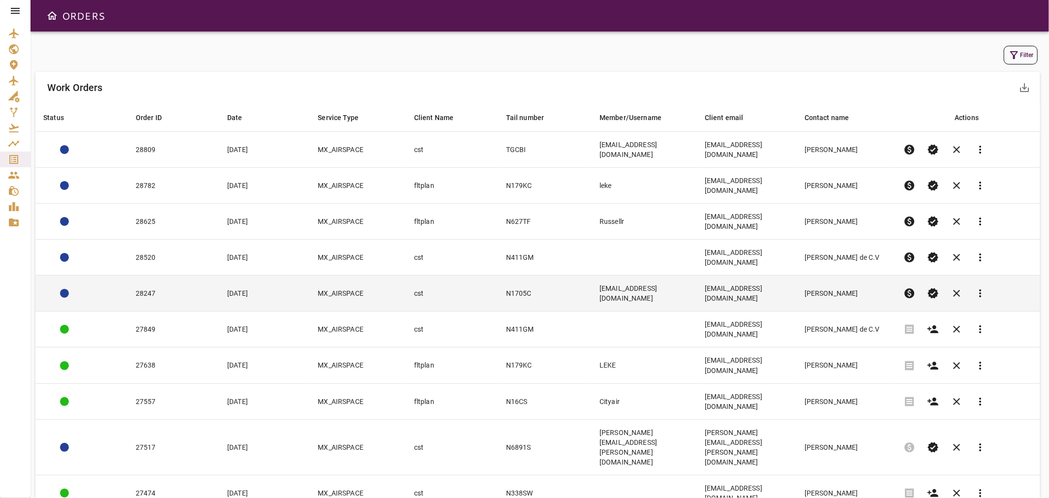
click at [790, 275] on td "[EMAIL_ADDRESS][DOMAIN_NAME]" at bounding box center [747, 293] width 100 height 36
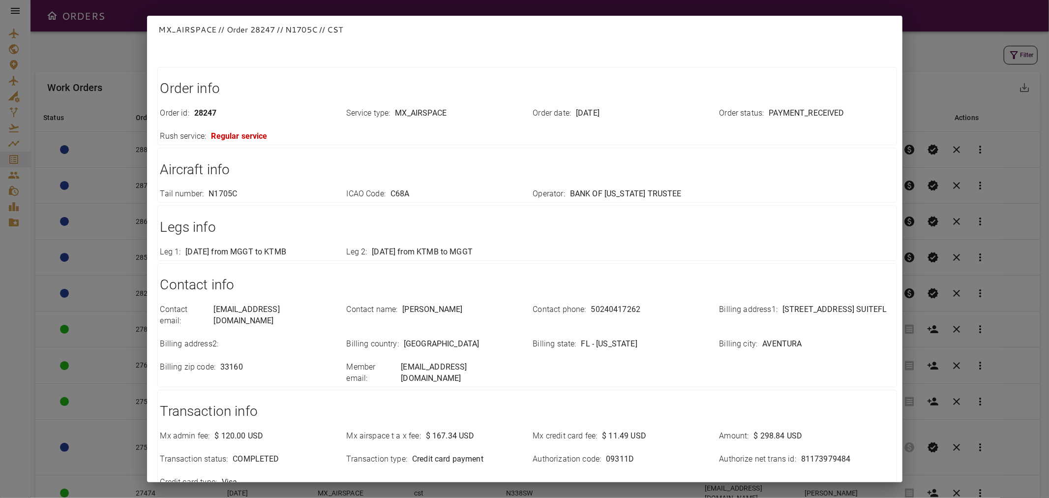
scroll to position [101, 0]
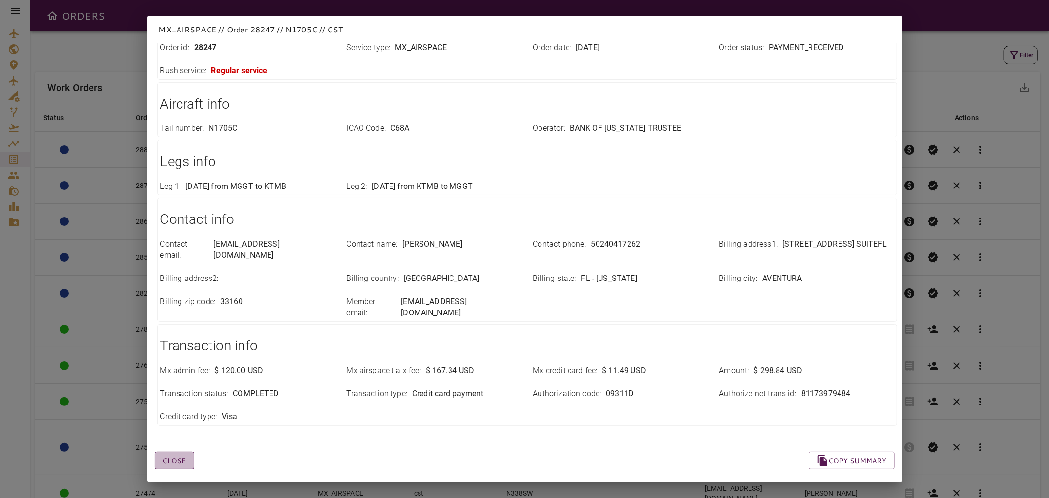
click at [174, 451] on button "Close" at bounding box center [174, 460] width 39 height 18
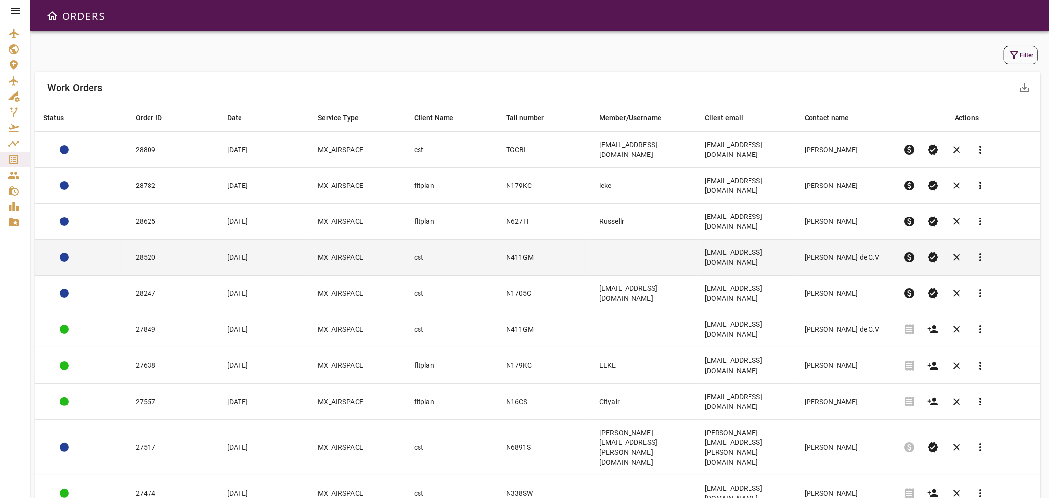
click at [169, 239] on td "28520" at bounding box center [173, 257] width 91 height 36
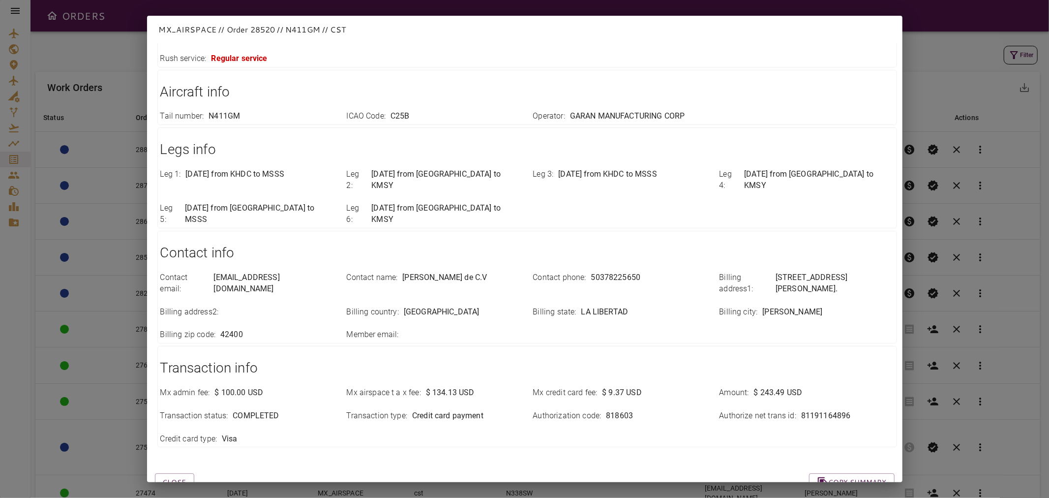
scroll to position [124, 0]
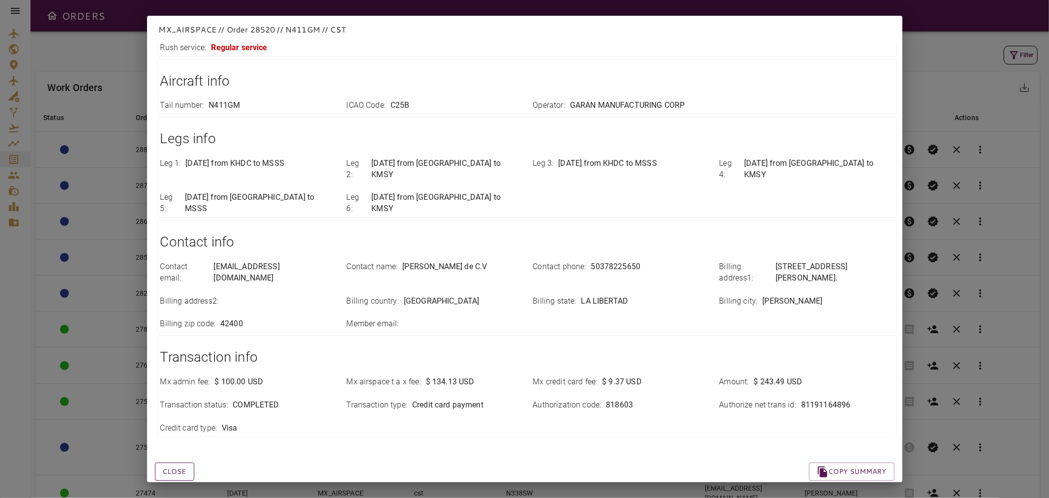
click at [182, 462] on button "Close" at bounding box center [174, 471] width 39 height 18
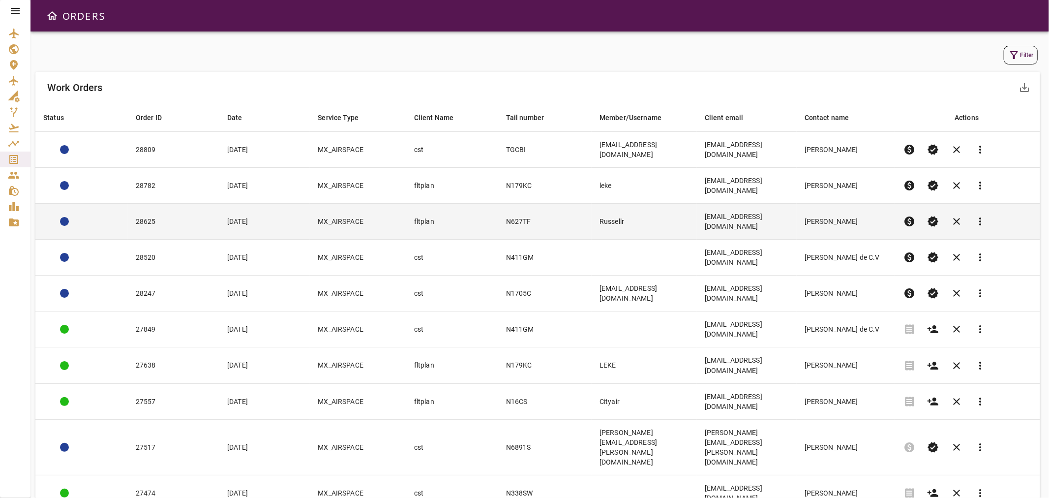
click at [168, 204] on td "28625" at bounding box center [173, 222] width 91 height 36
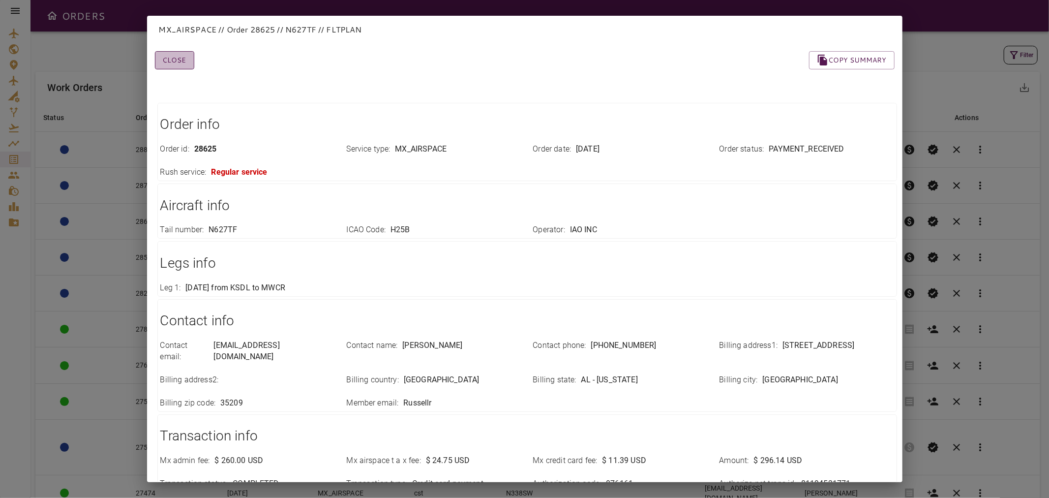
click at [177, 58] on button "Close" at bounding box center [174, 60] width 39 height 18
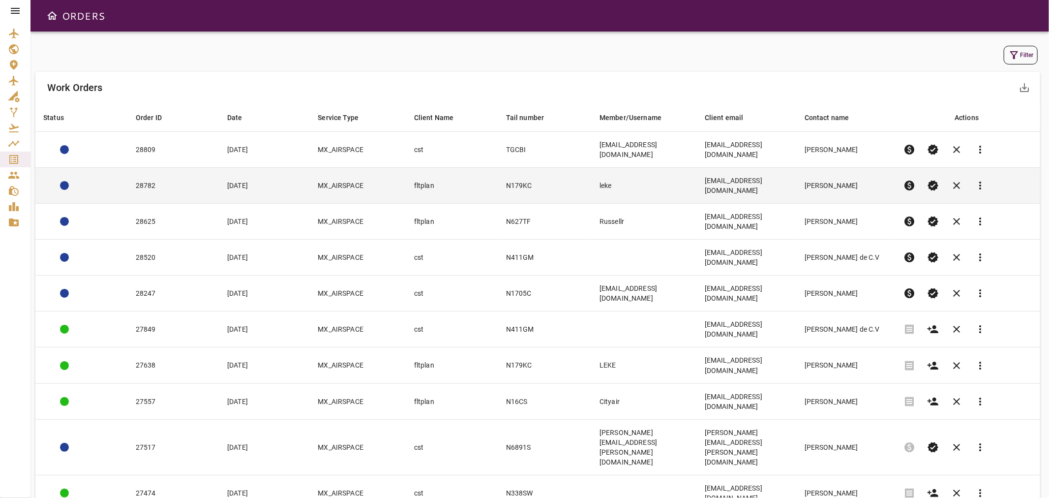
click at [179, 173] on td "28782" at bounding box center [173, 186] width 91 height 36
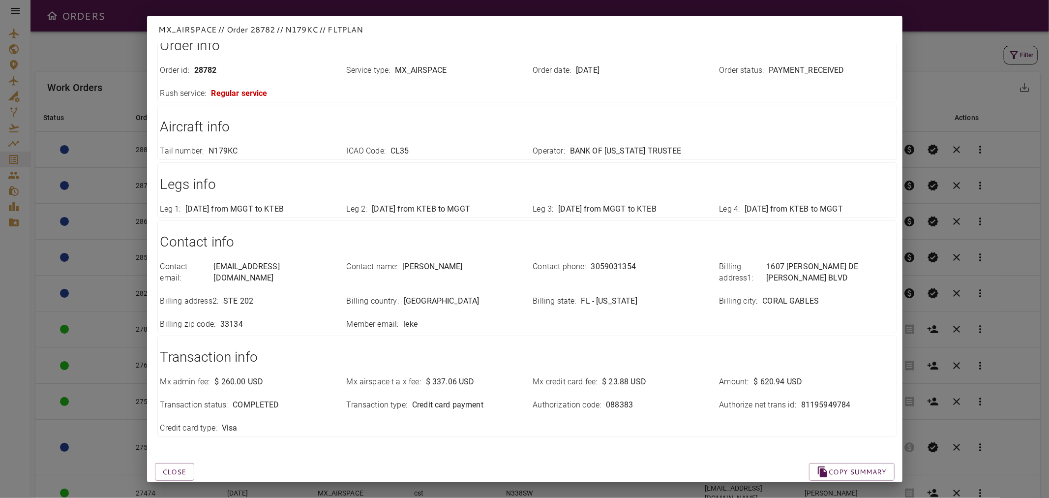
scroll to position [90, 0]
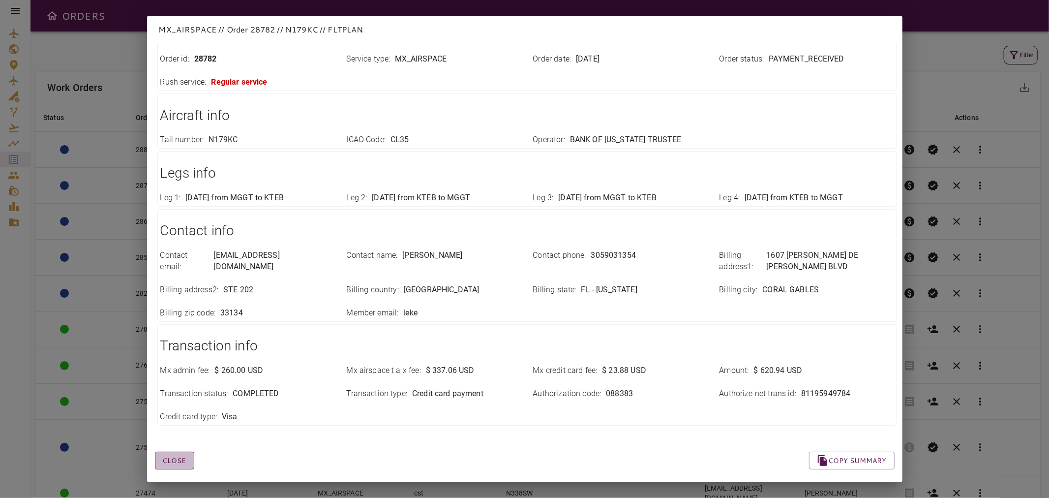
click at [178, 451] on button "Close" at bounding box center [174, 460] width 39 height 18
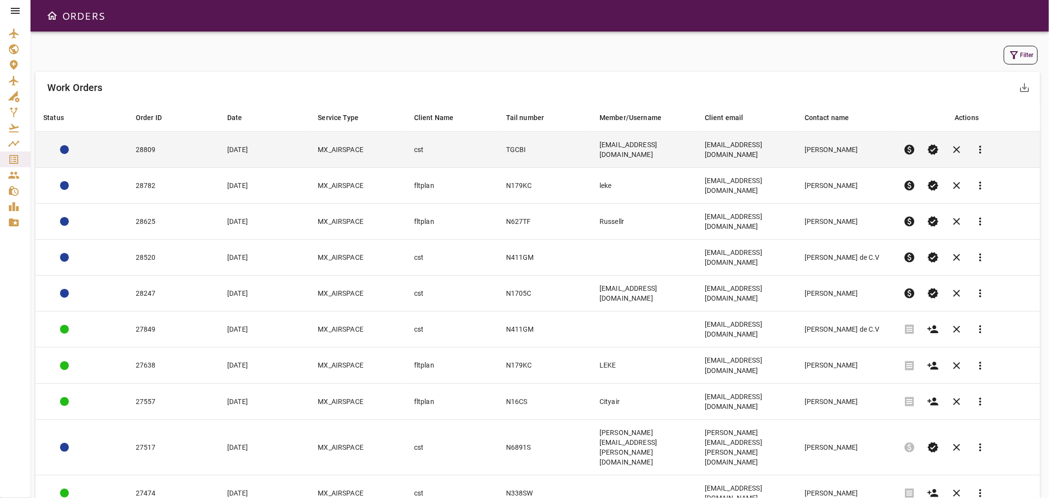
click at [222, 150] on td "[DATE]" at bounding box center [264, 150] width 90 height 36
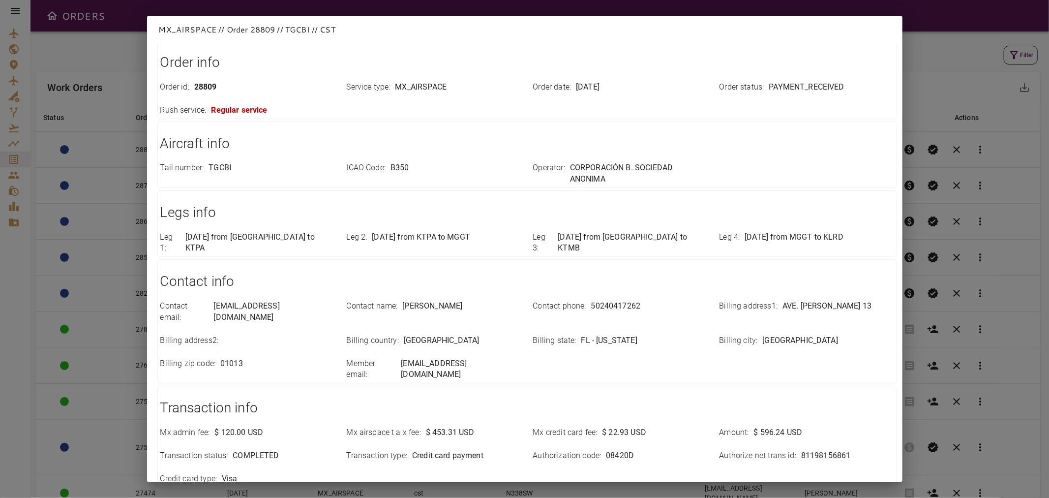
scroll to position [101, 0]
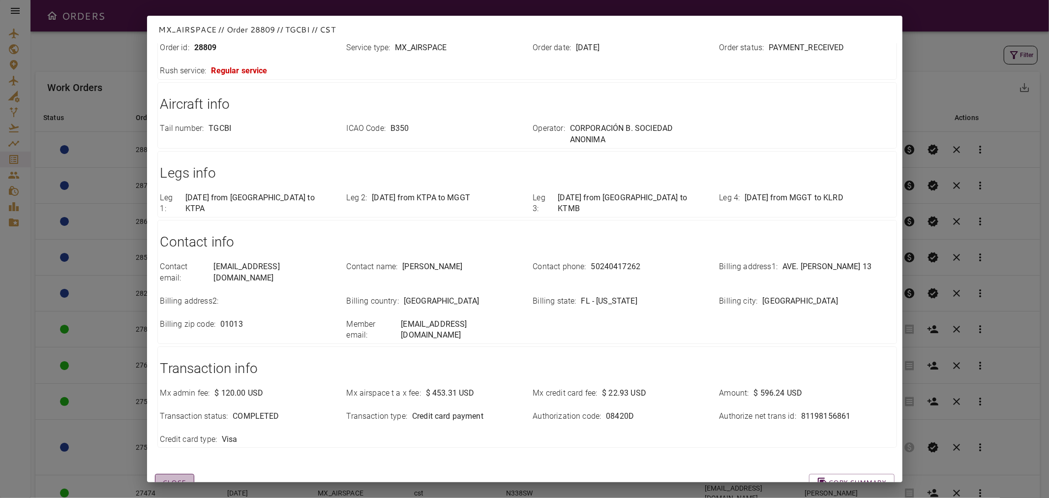
click at [178, 474] on button "Close" at bounding box center [174, 483] width 39 height 18
